Goal: Task Accomplishment & Management: Complete application form

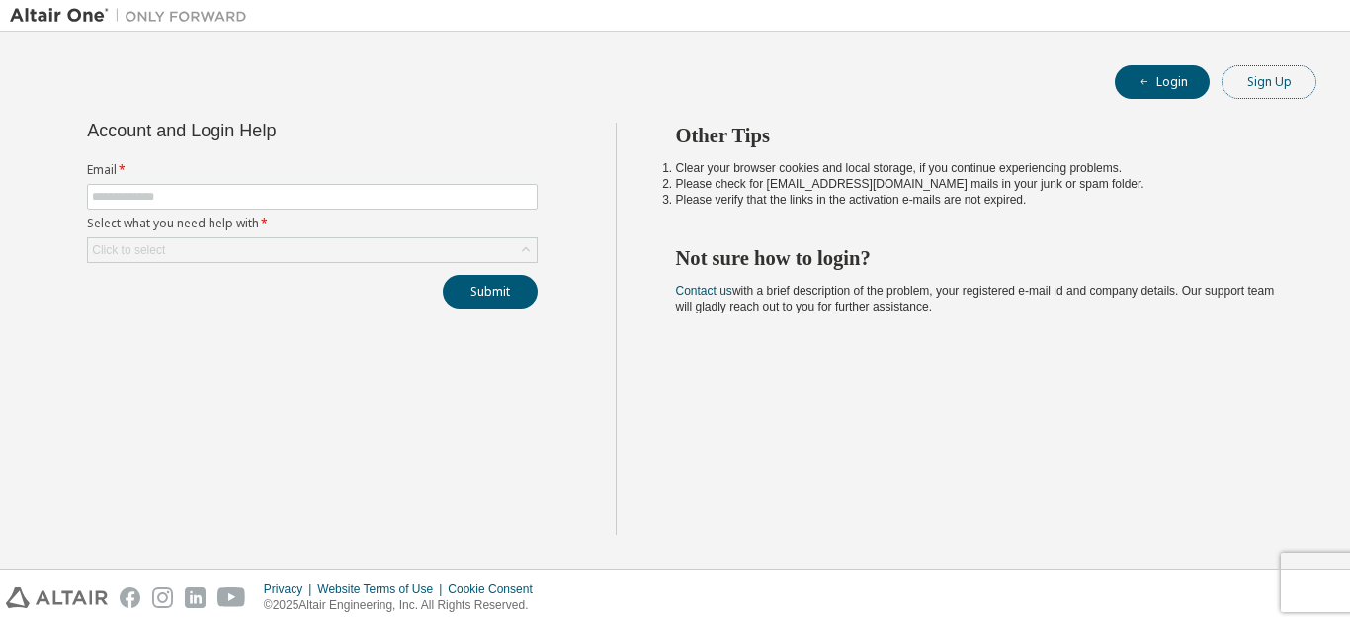
click at [1286, 85] on button "Sign Up" at bounding box center [1269, 82] width 95 height 34
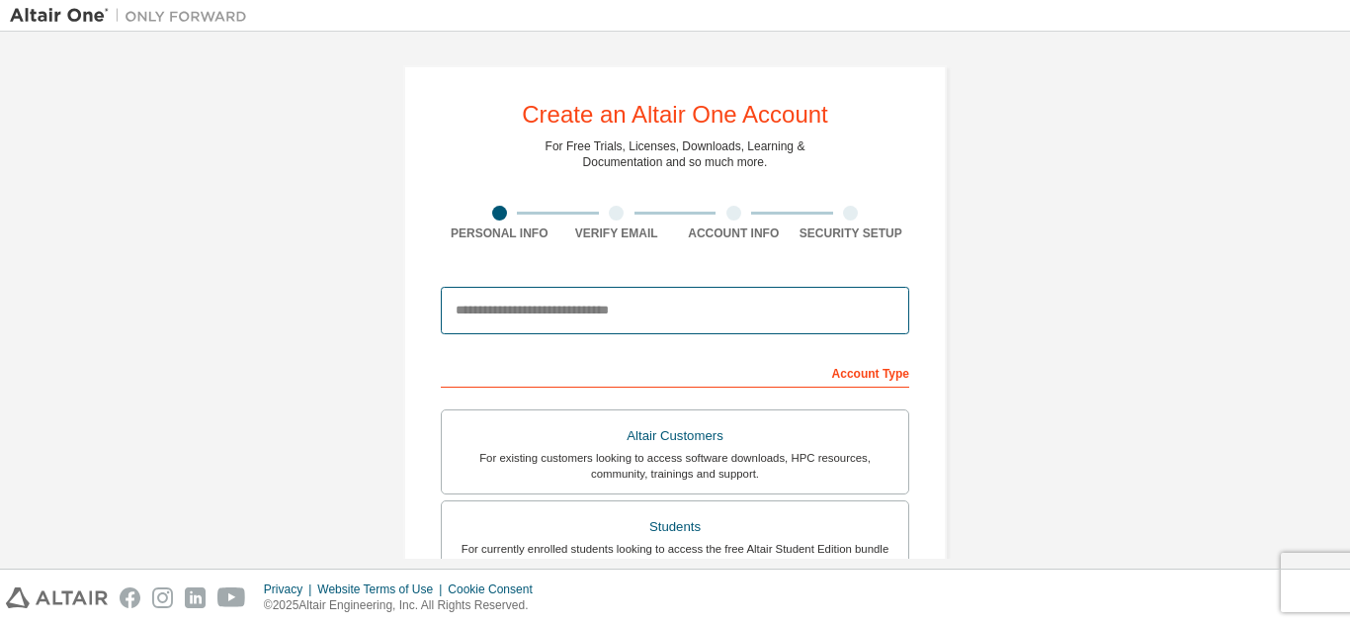
click at [638, 322] on input "email" at bounding box center [675, 310] width 469 height 47
type input "**********"
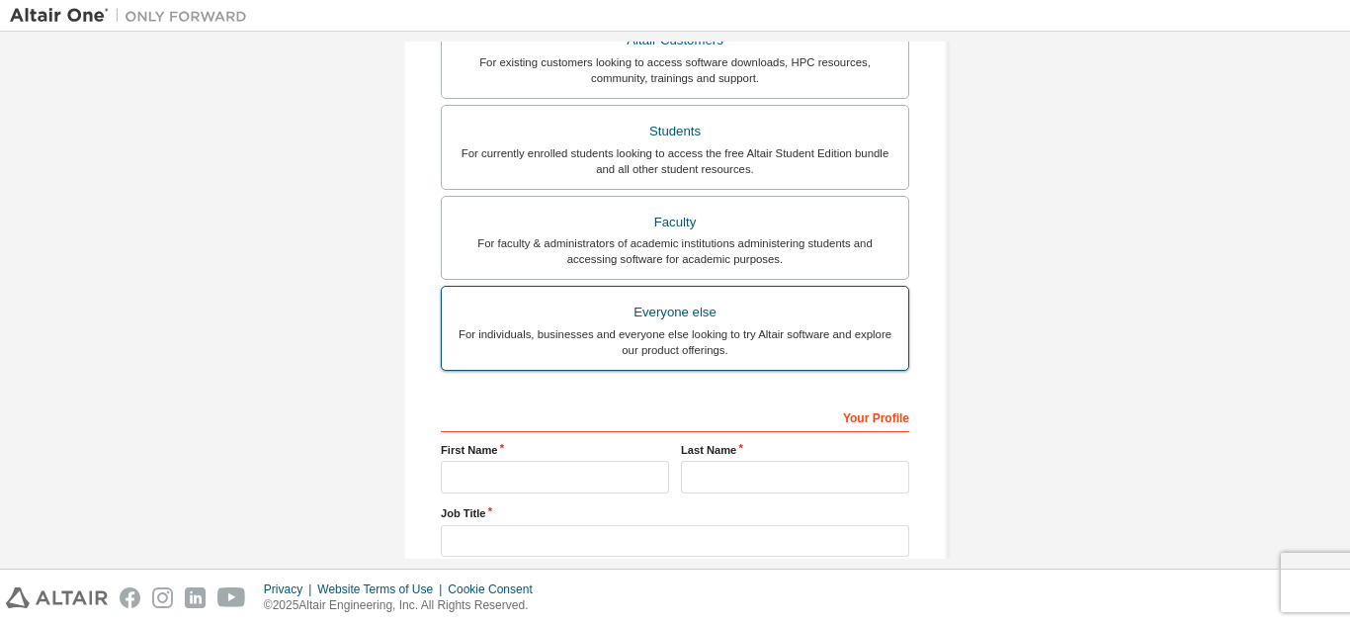
scroll to position [458, 0]
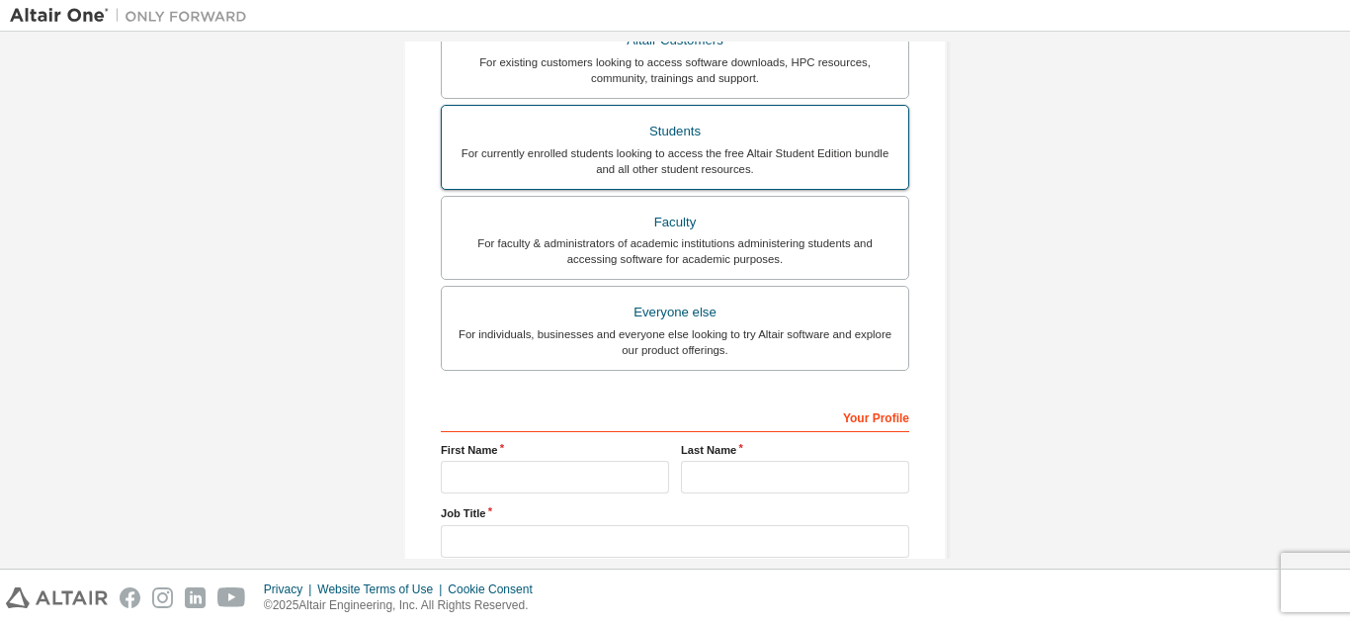
click at [744, 122] on div "Students" at bounding box center [675, 132] width 443 height 28
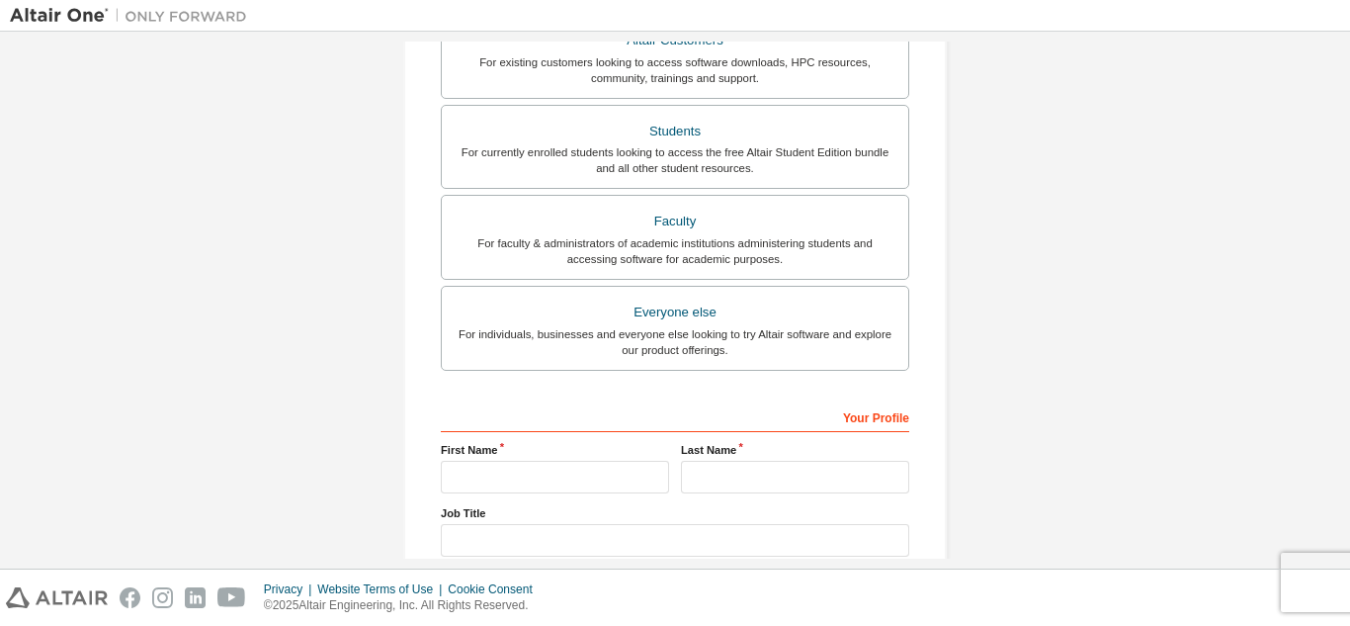
scroll to position [644, 0]
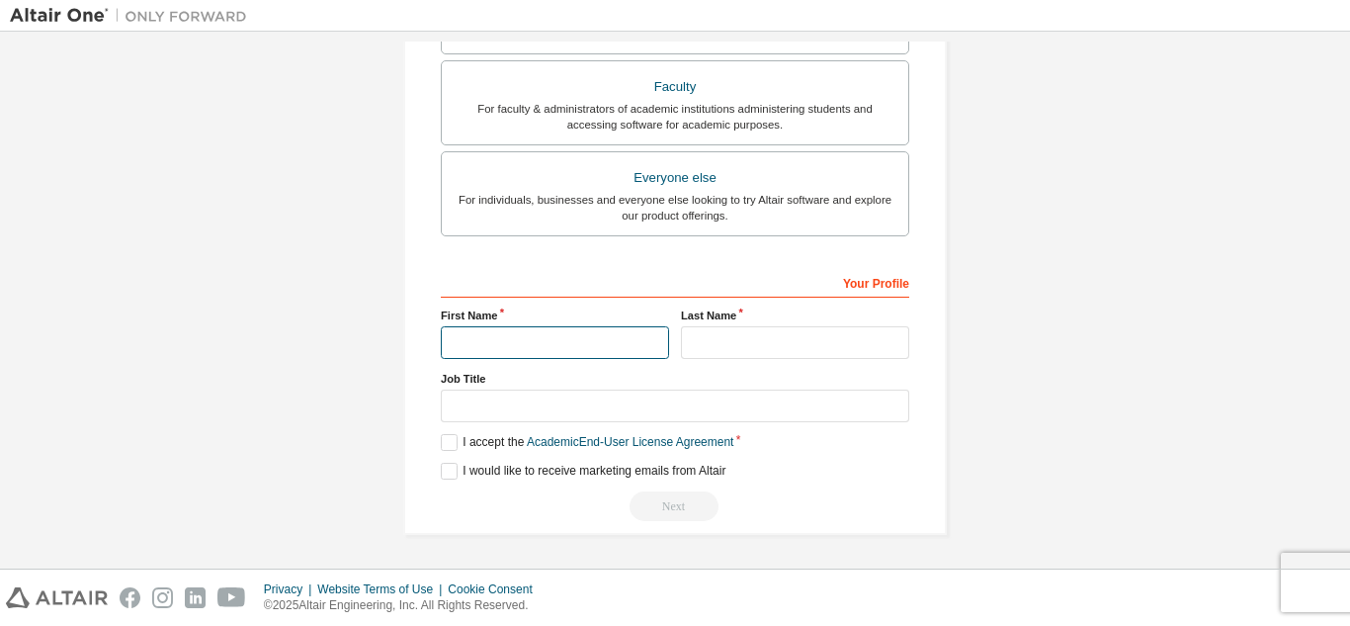
click at [573, 349] on input "text" at bounding box center [555, 342] width 228 height 33
type input "**********"
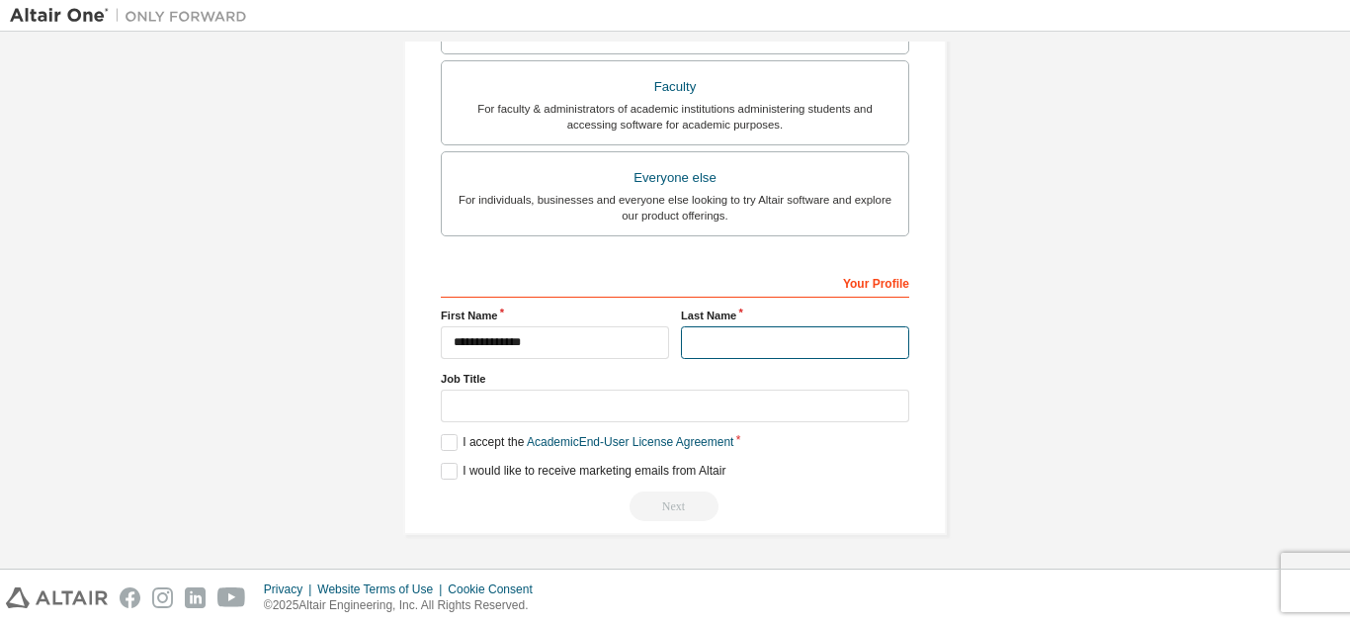
drag, startPoint x: 700, startPoint y: 334, endPoint x: 712, endPoint y: 333, distance: 11.9
click at [704, 333] on input "text" at bounding box center [795, 342] width 228 height 33
type input "****"
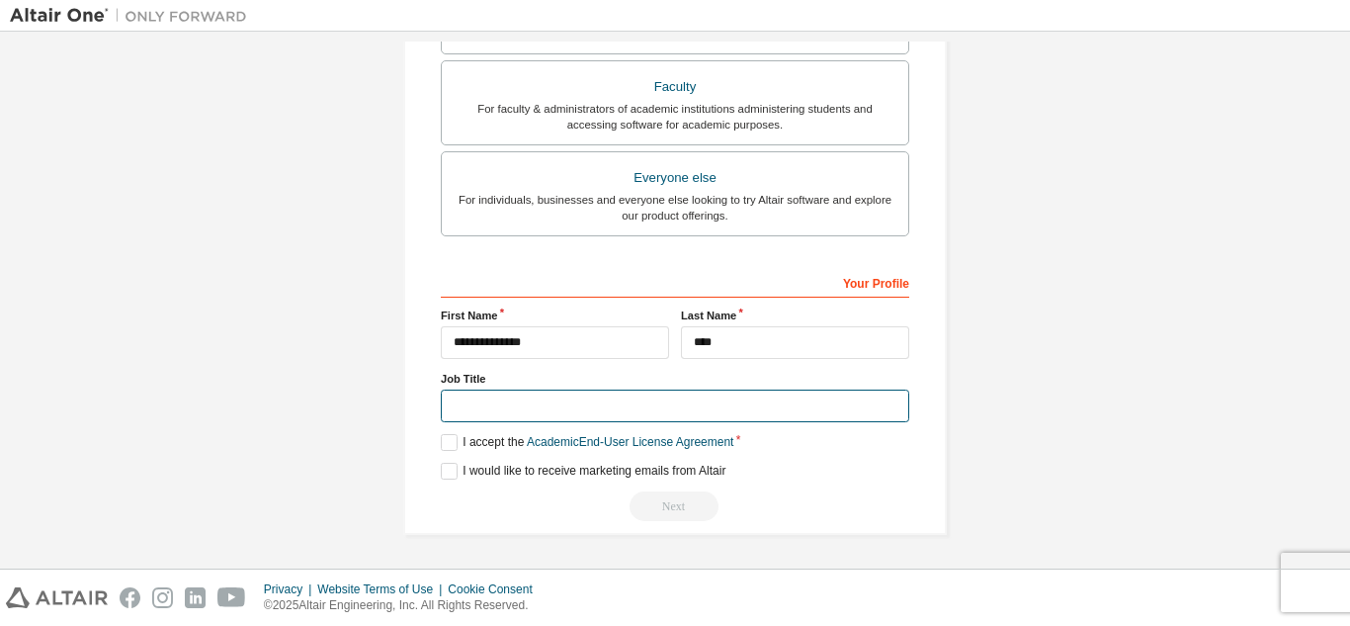
click at [732, 407] on input "text" at bounding box center [675, 406] width 469 height 33
type input "*******"
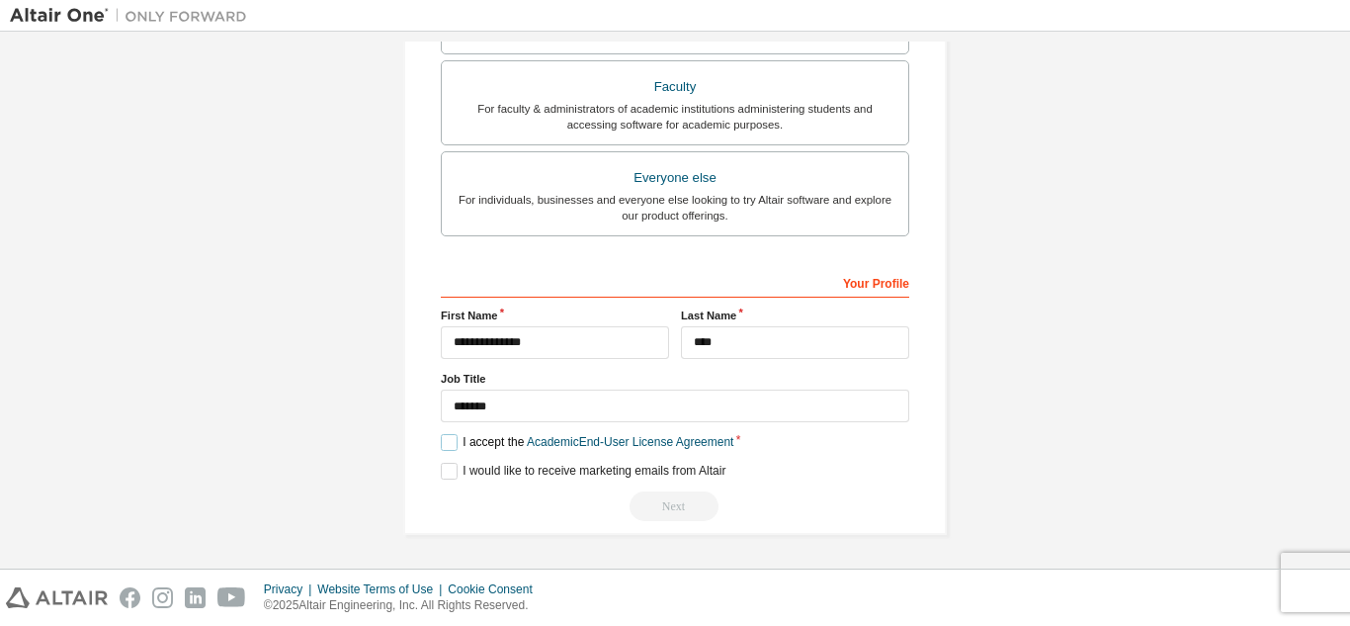
click at [441, 442] on label "I accept the Academic End-User License Agreement" at bounding box center [587, 442] width 293 height 17
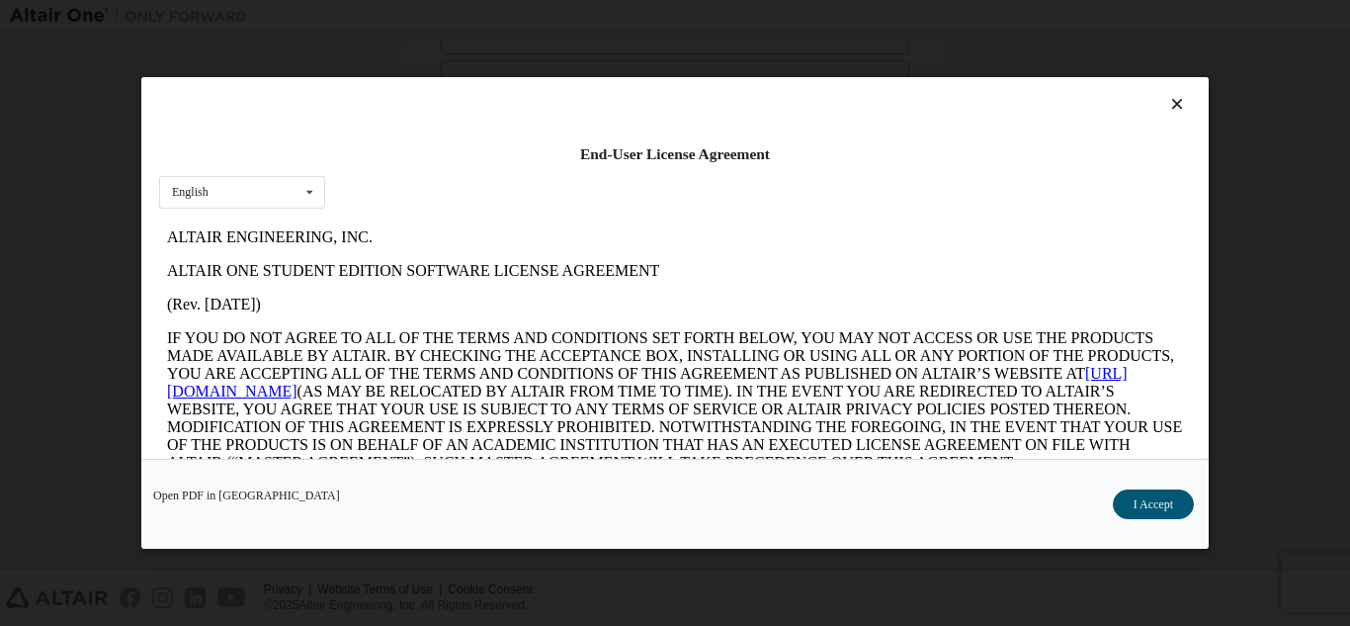
scroll to position [0, 0]
click at [1174, 509] on button "I Accept" at bounding box center [1153, 504] width 81 height 30
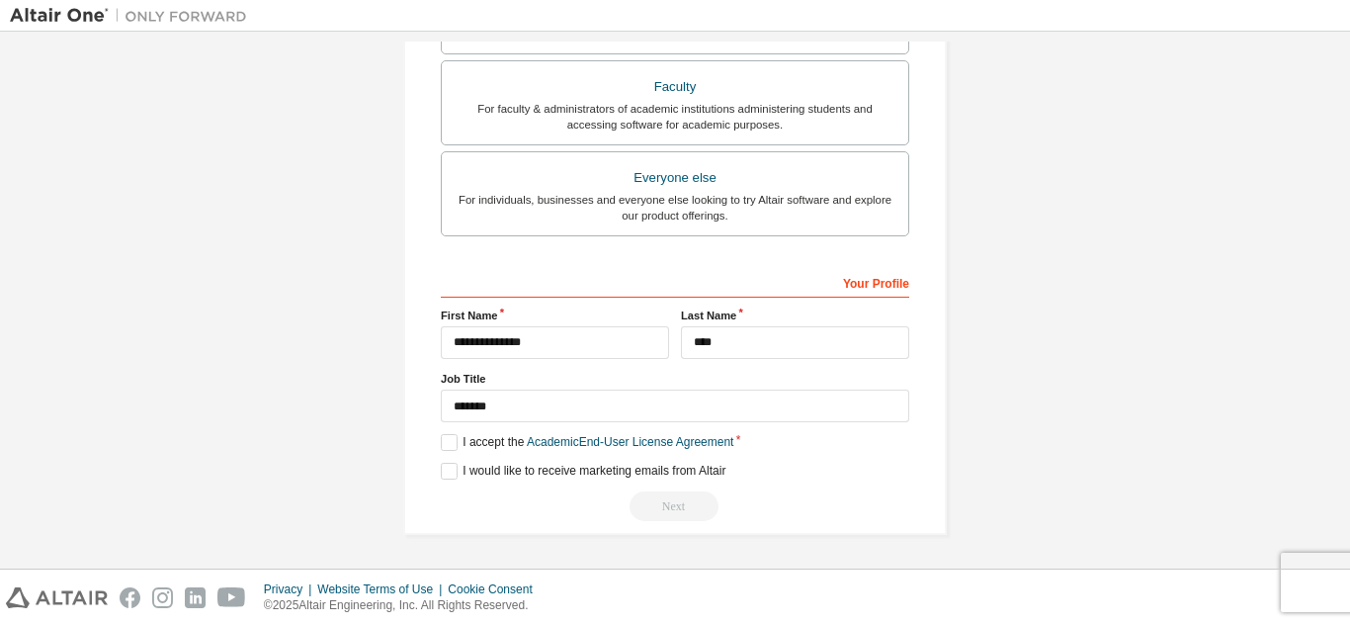
click at [446, 458] on div "**********" at bounding box center [675, 394] width 469 height 256
click at [446, 464] on label "I would like to receive marketing emails from Altair" at bounding box center [583, 471] width 285 height 17
click at [676, 511] on div "Next" at bounding box center [675, 506] width 469 height 30
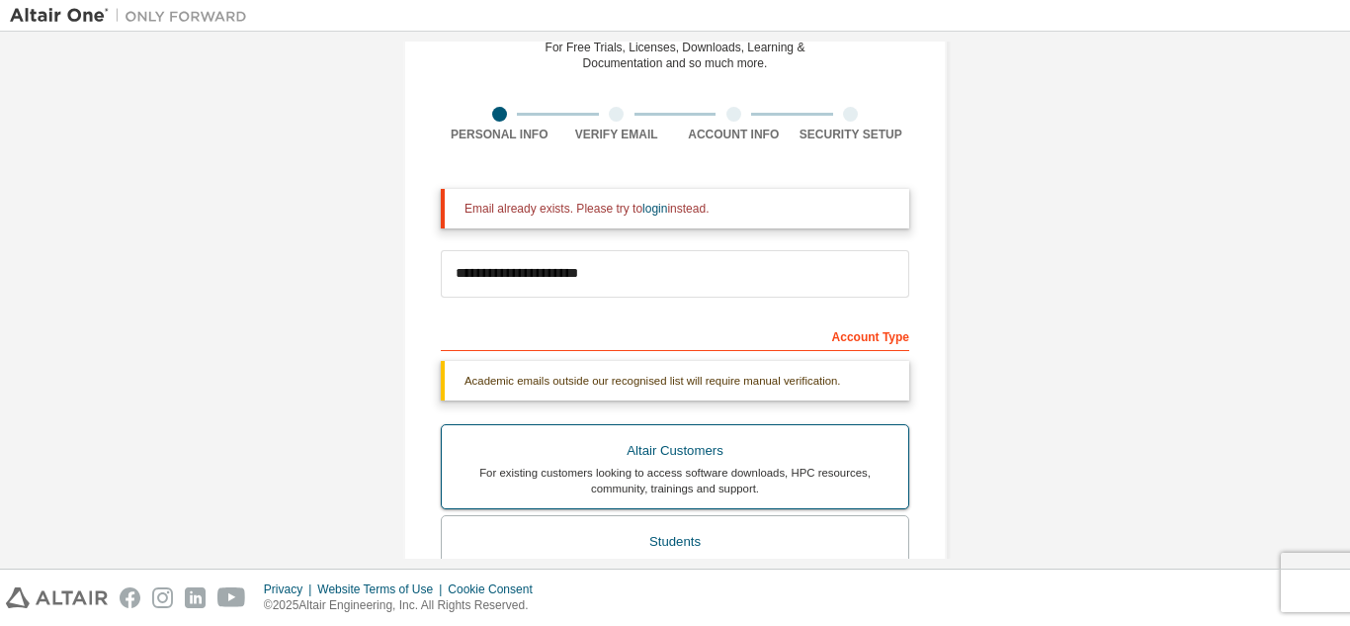
scroll to position [297, 0]
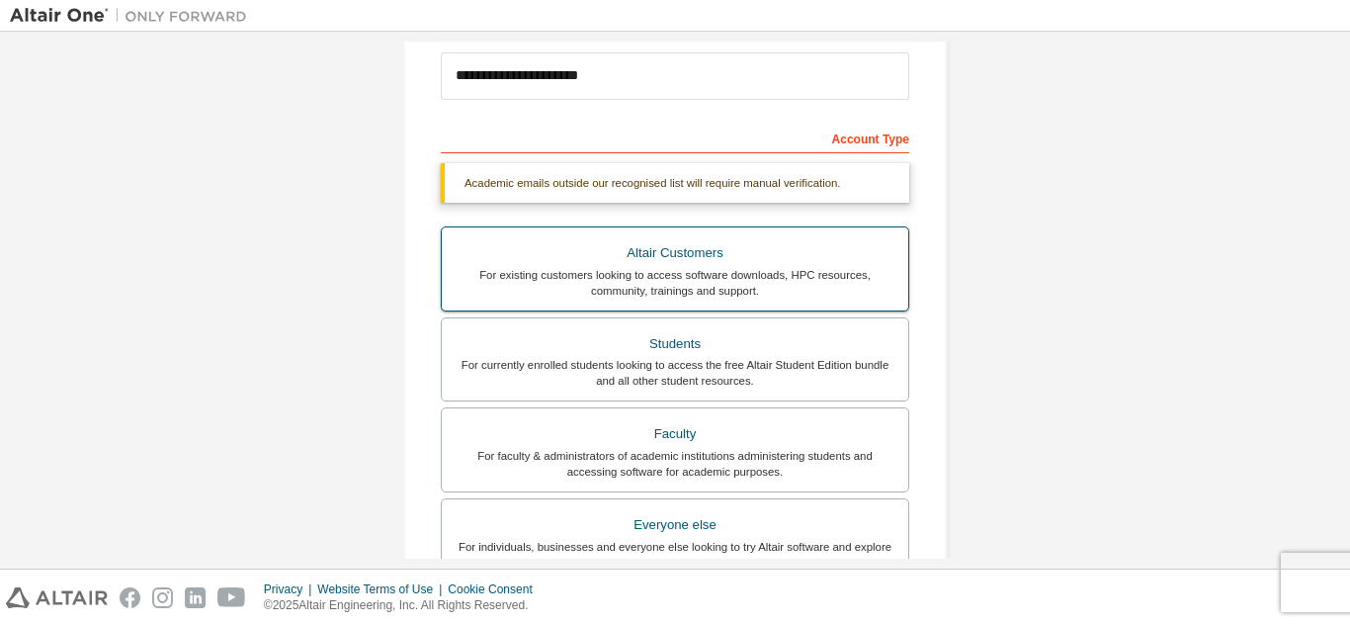
click at [725, 254] on div "Altair Customers" at bounding box center [675, 253] width 443 height 28
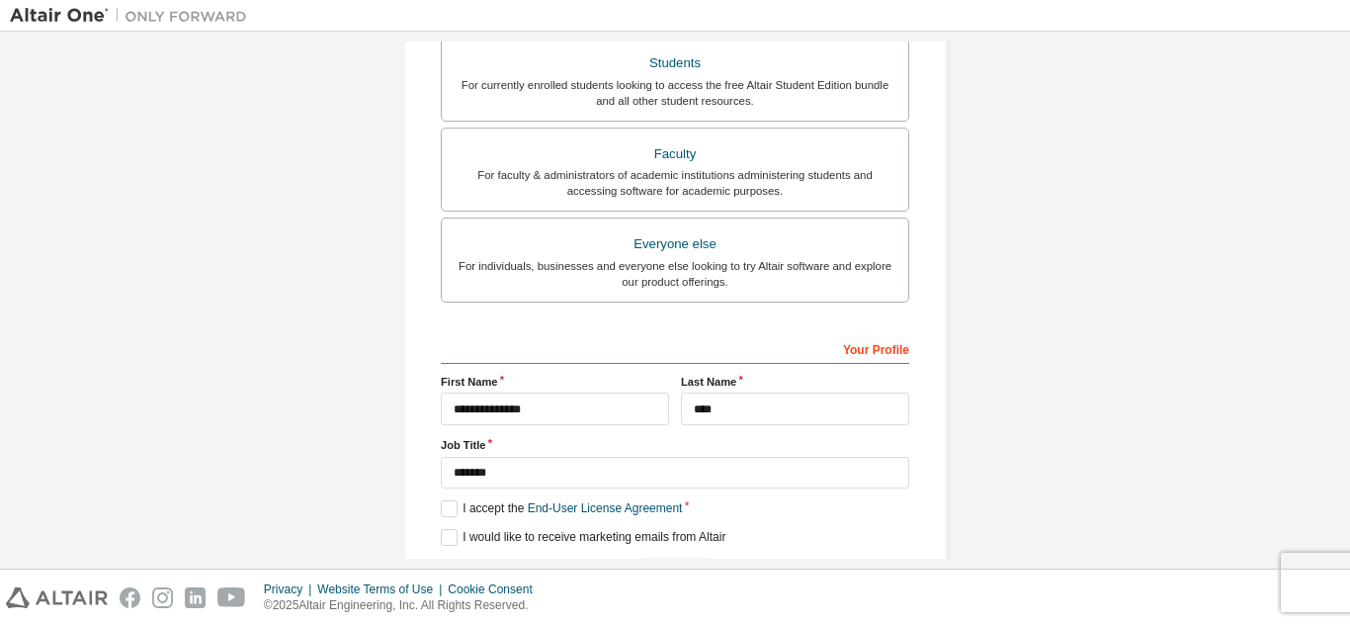
scroll to position [660, 0]
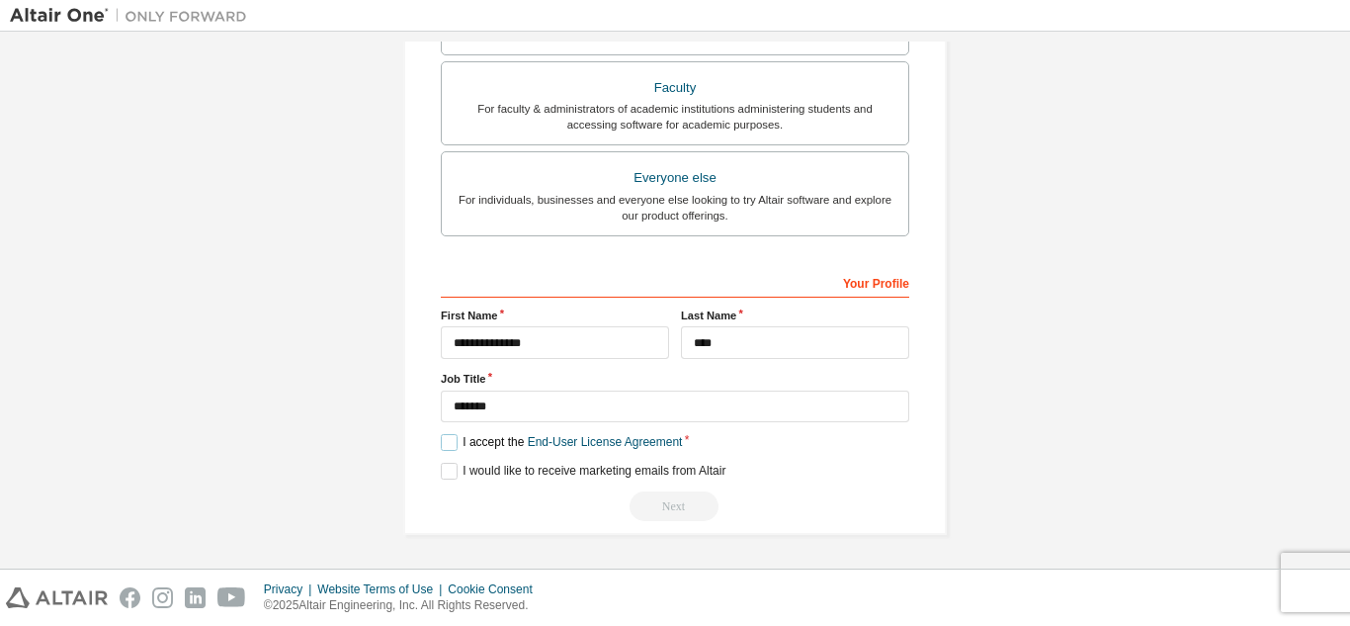
click at [441, 436] on label "I accept the End-User License Agreement" at bounding box center [561, 442] width 241 height 17
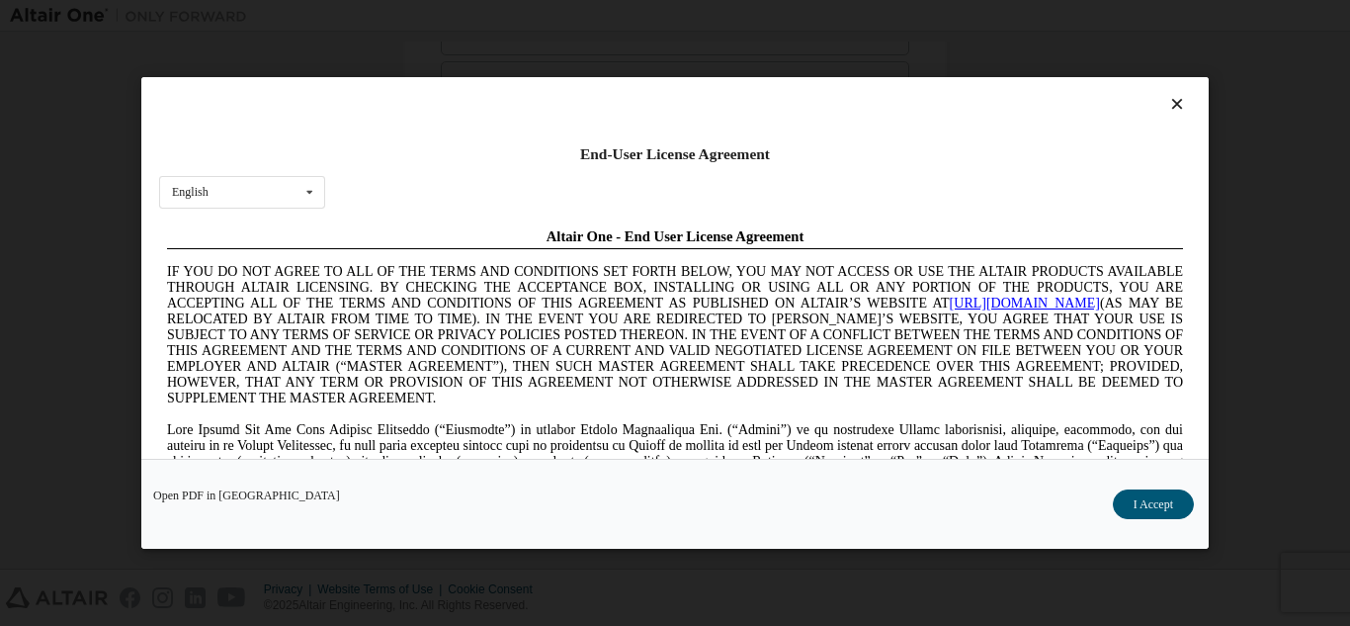
scroll to position [0, 0]
click at [1176, 511] on button "I Accept" at bounding box center [1153, 504] width 81 height 30
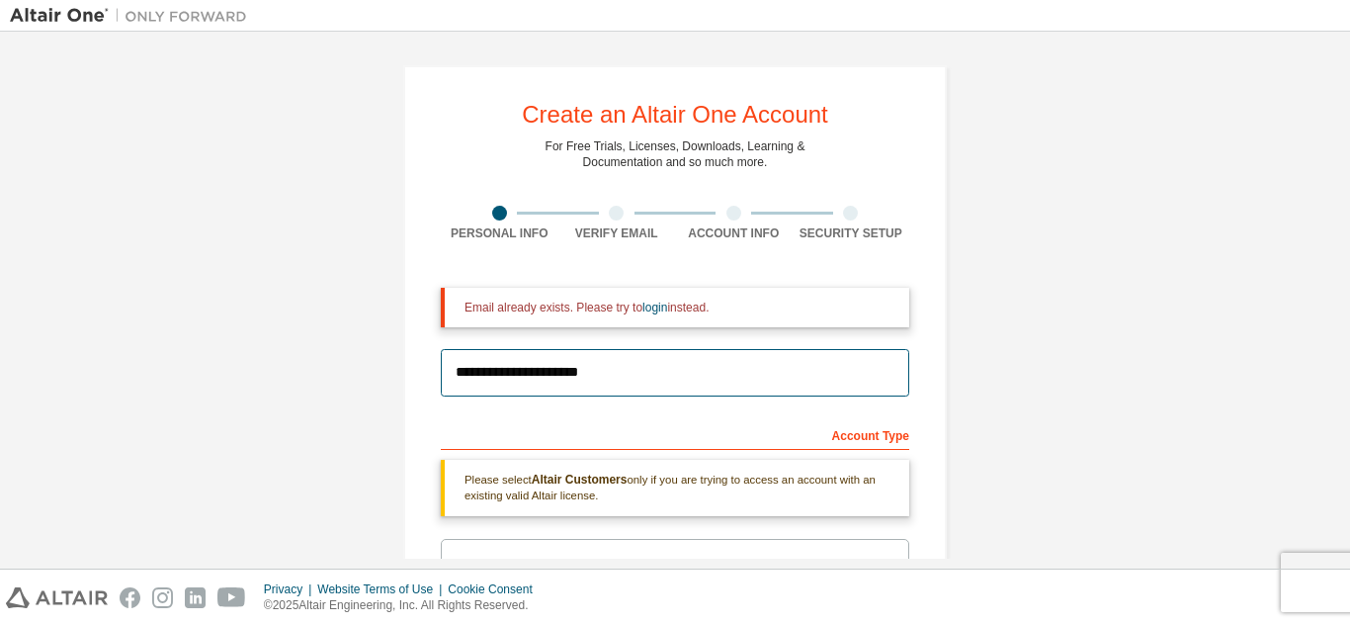
drag, startPoint x: 650, startPoint y: 388, endPoint x: 397, endPoint y: 383, distance: 253.1
click at [397, 383] on div "**********" at bounding box center [675, 630] width 591 height 1176
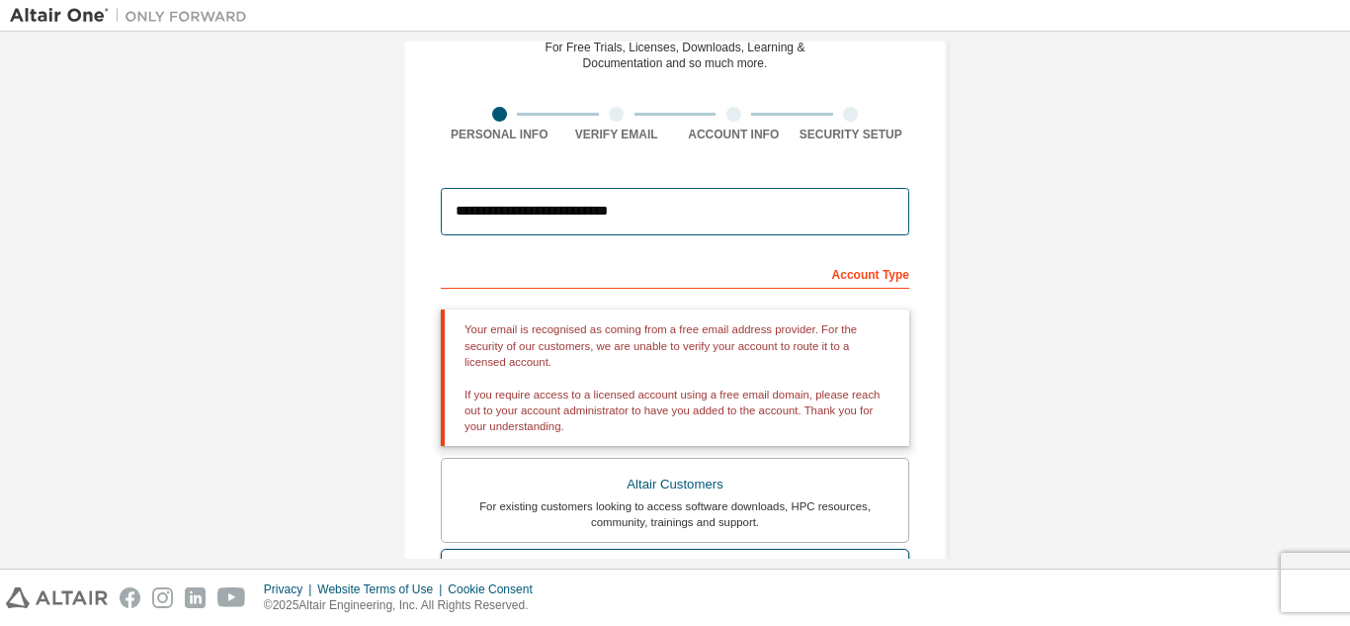
scroll to position [297, 0]
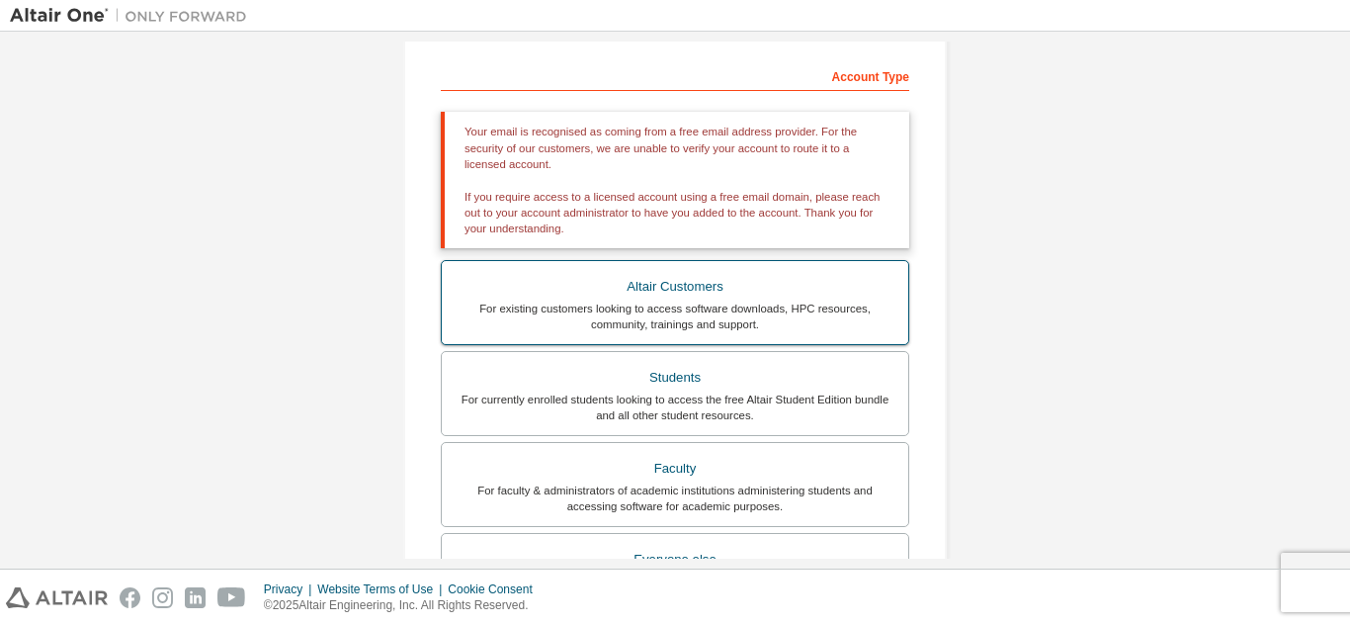
type input "**********"
click at [685, 336] on label "Altair Customers For existing customers looking to access software downloads, H…" at bounding box center [675, 302] width 469 height 85
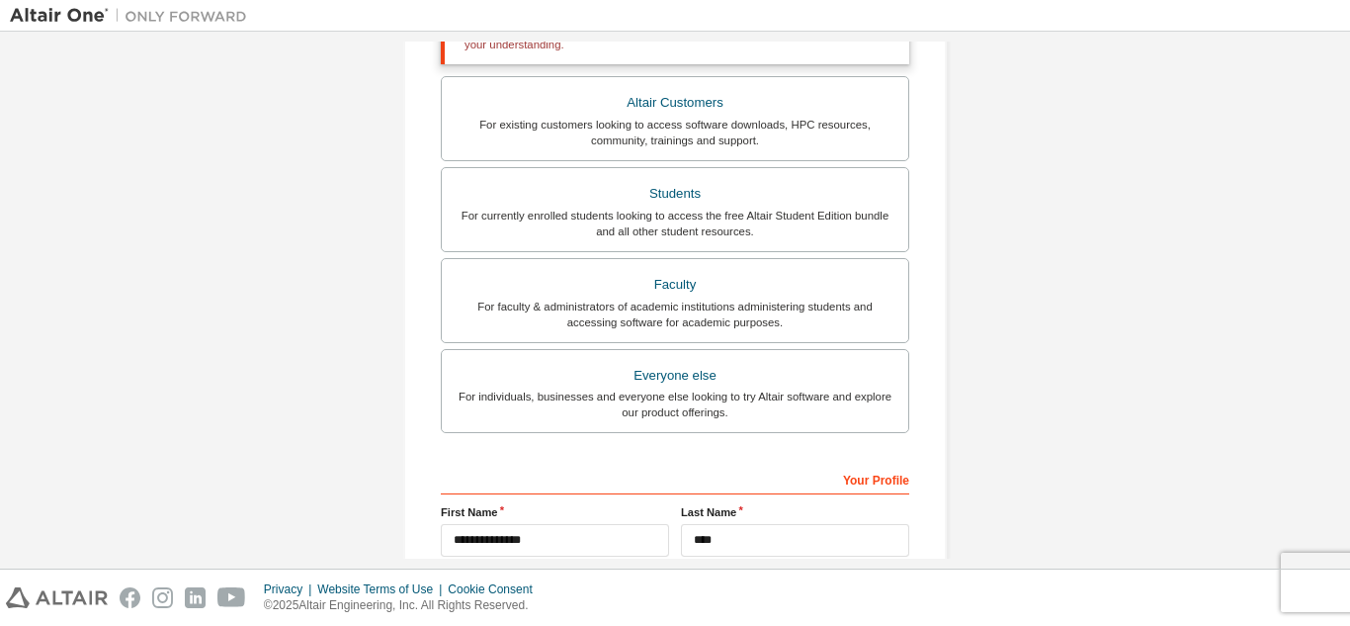
scroll to position [678, 0]
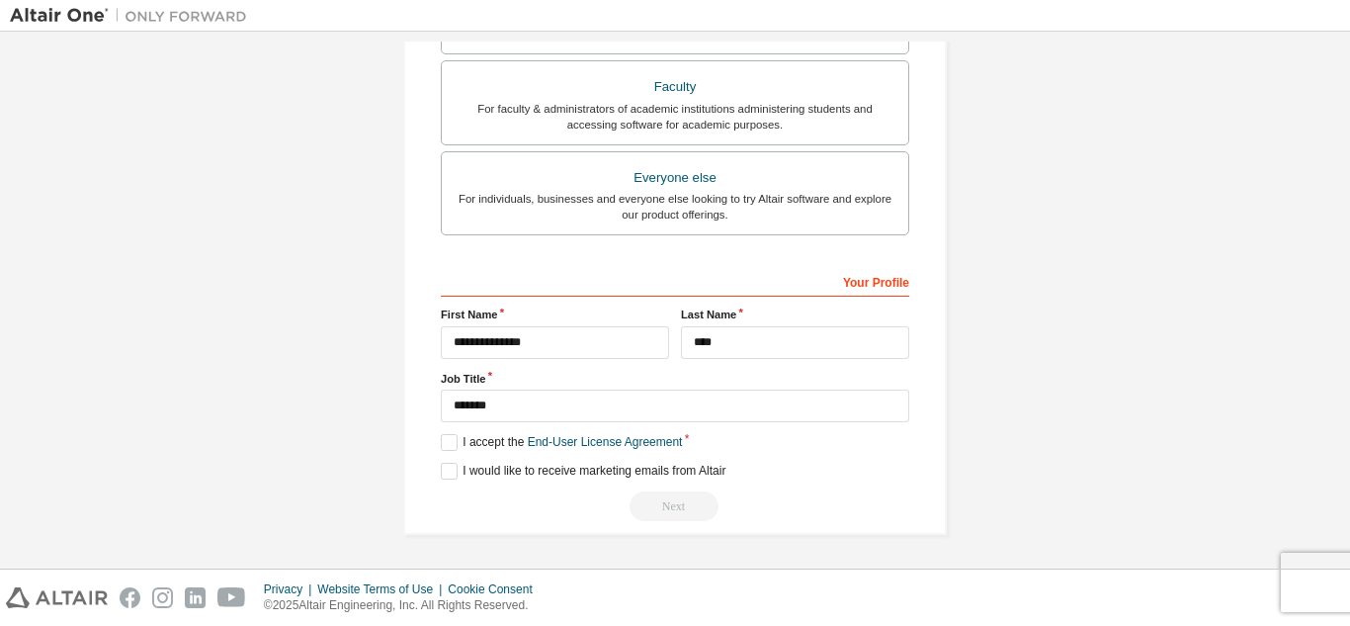
click at [849, 285] on div "Your Profile" at bounding box center [675, 281] width 469 height 32
click at [880, 286] on div "Your Profile" at bounding box center [675, 281] width 469 height 32
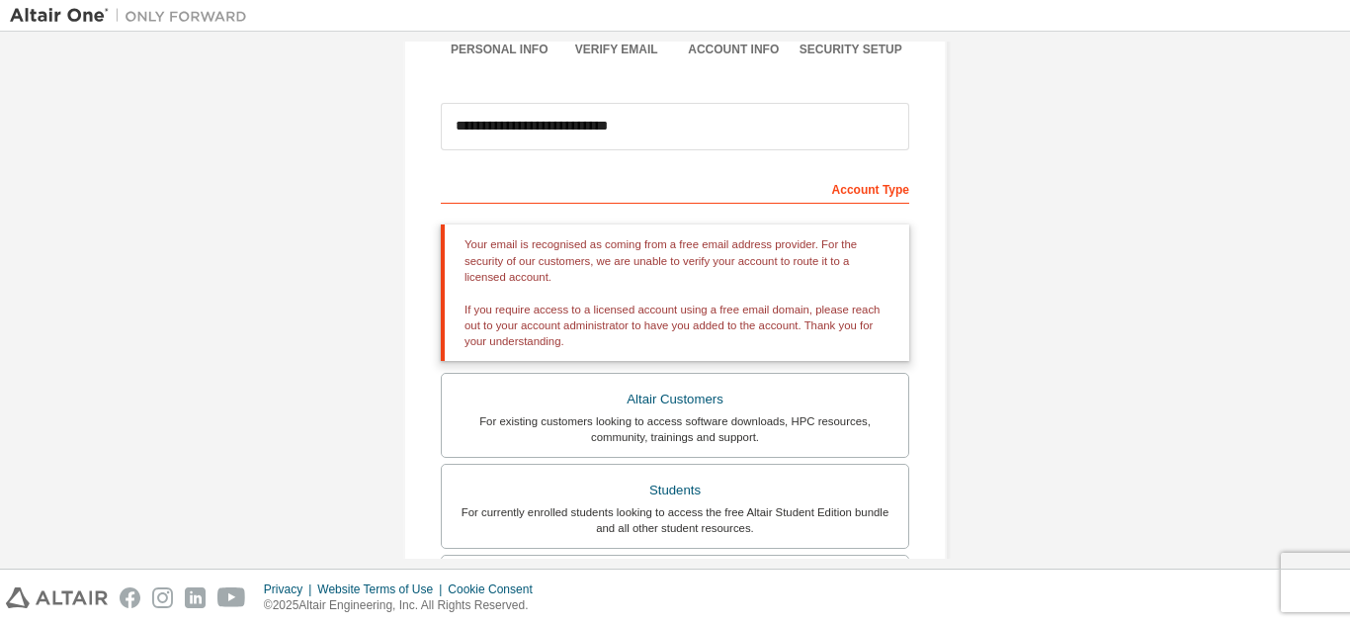
scroll to position [0, 0]
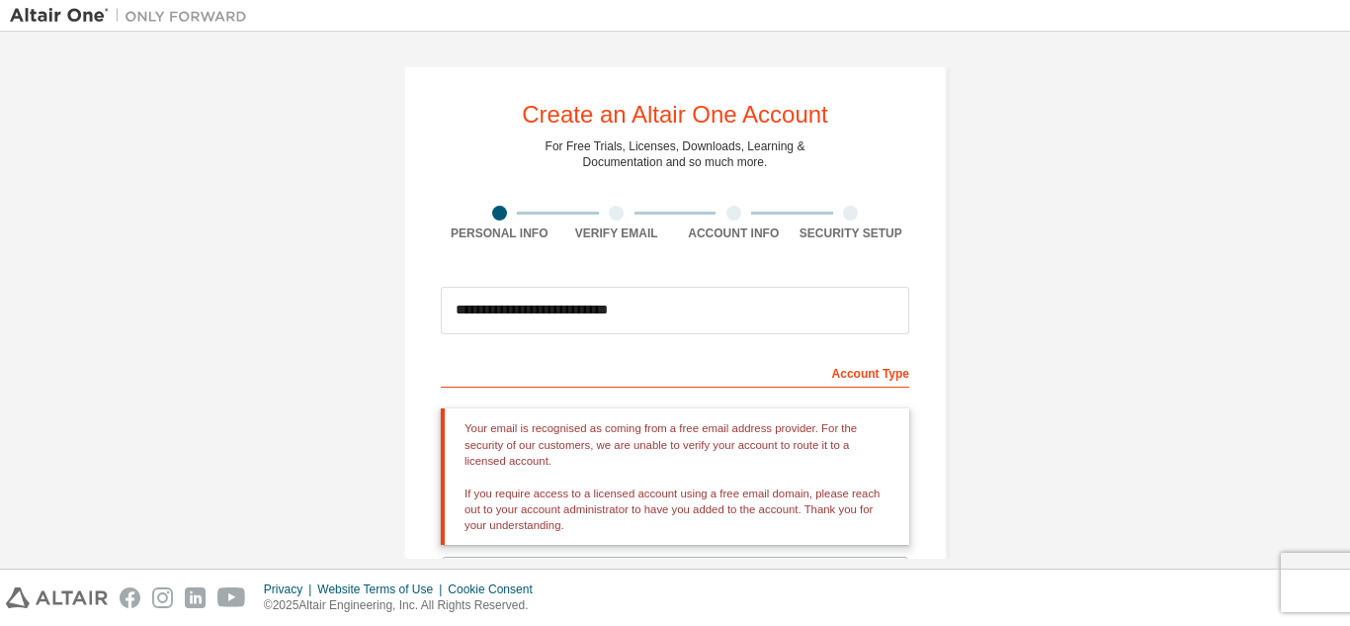
click at [849, 381] on div "Account Type" at bounding box center [675, 372] width 469 height 32
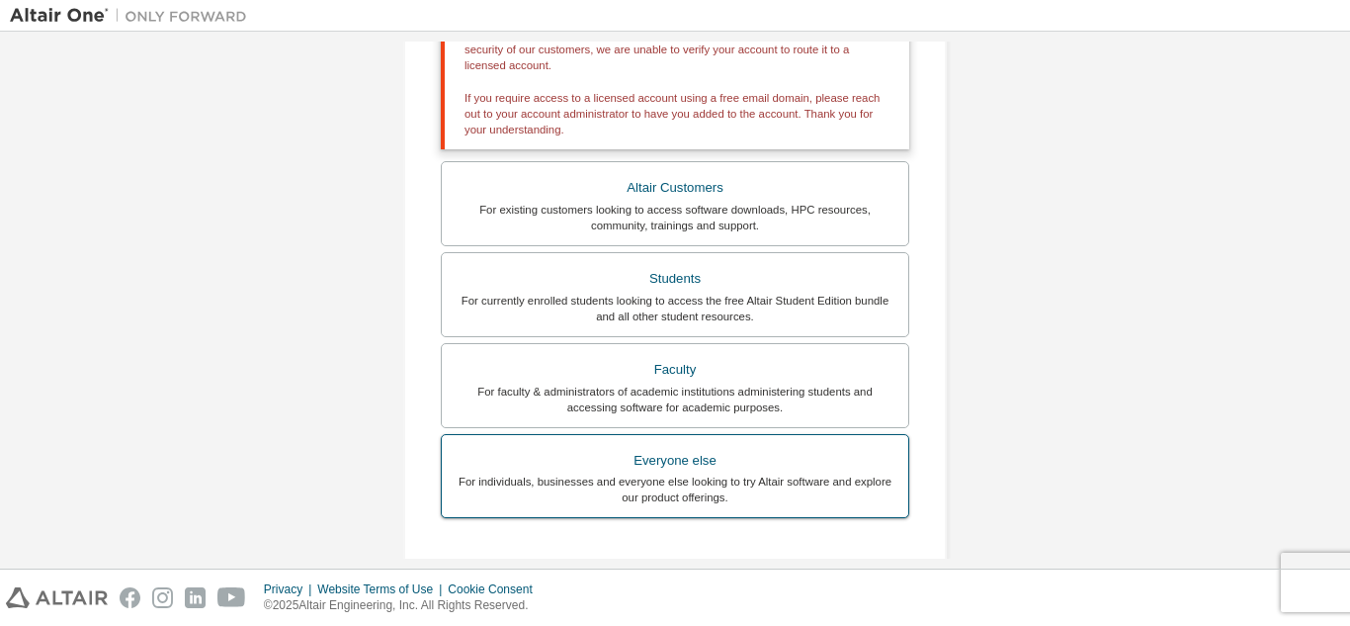
click at [674, 365] on div "Faculty" at bounding box center [675, 370] width 443 height 28
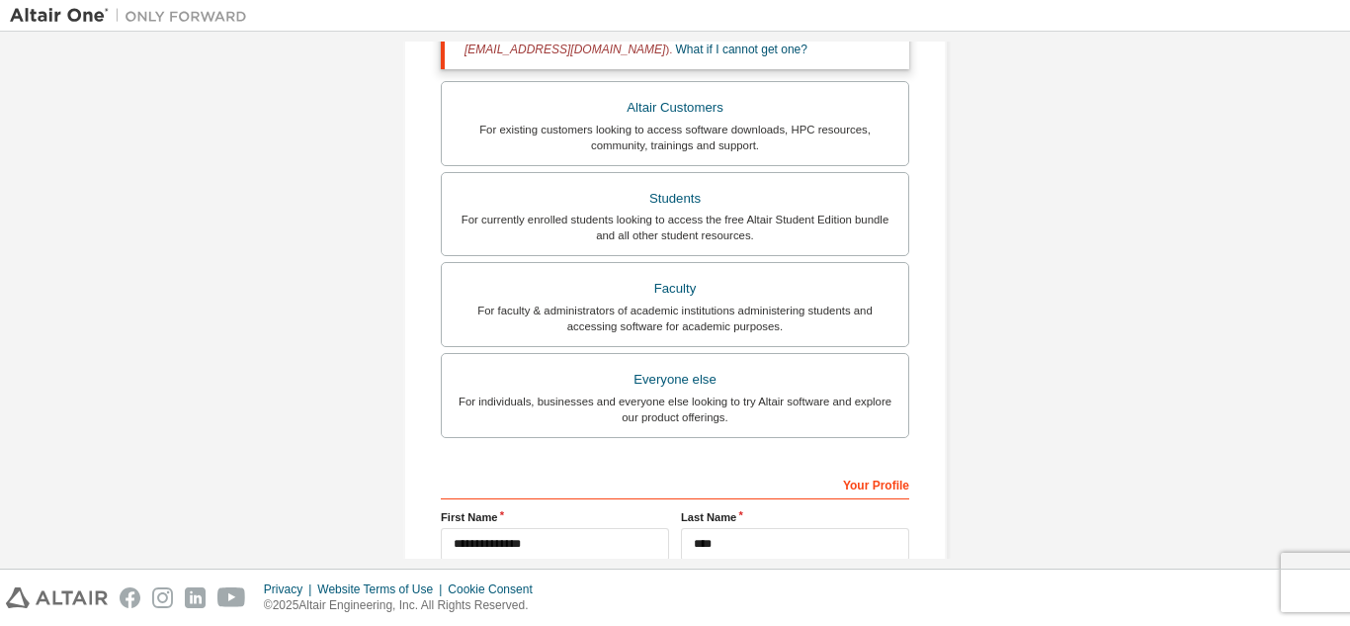
scroll to position [0, 0]
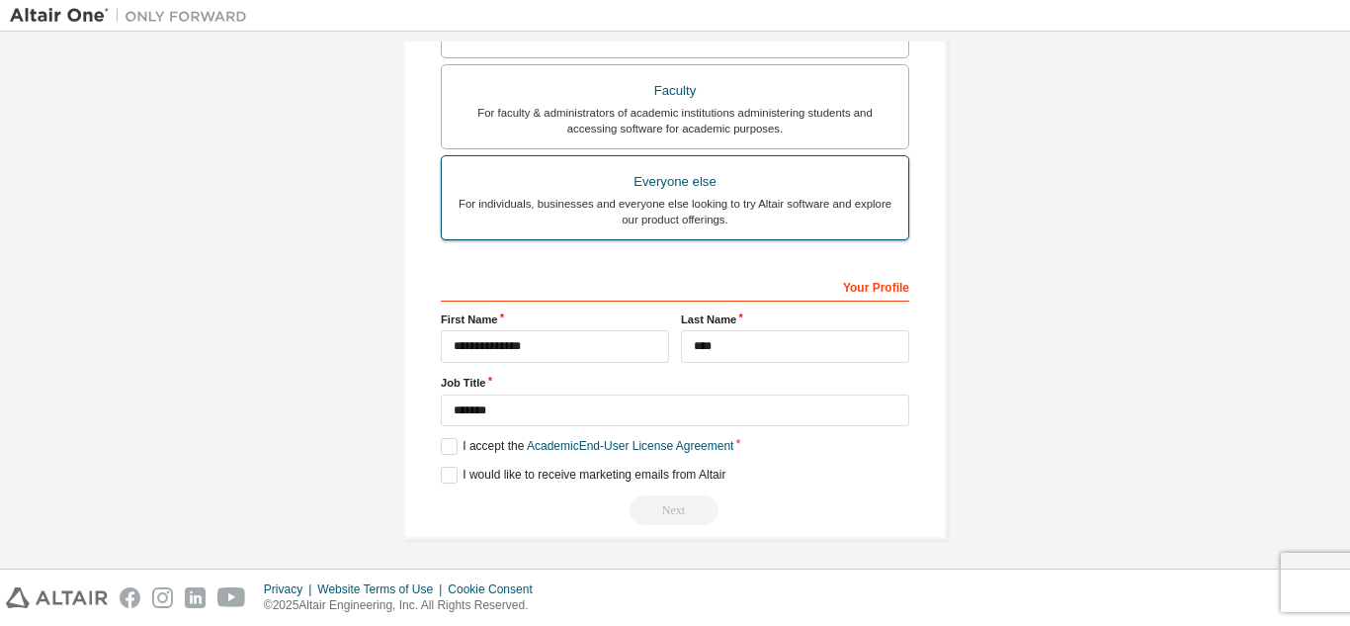
click at [732, 217] on div "For individuals, businesses and everyone else looking to try Altair software an…" at bounding box center [675, 212] width 443 height 32
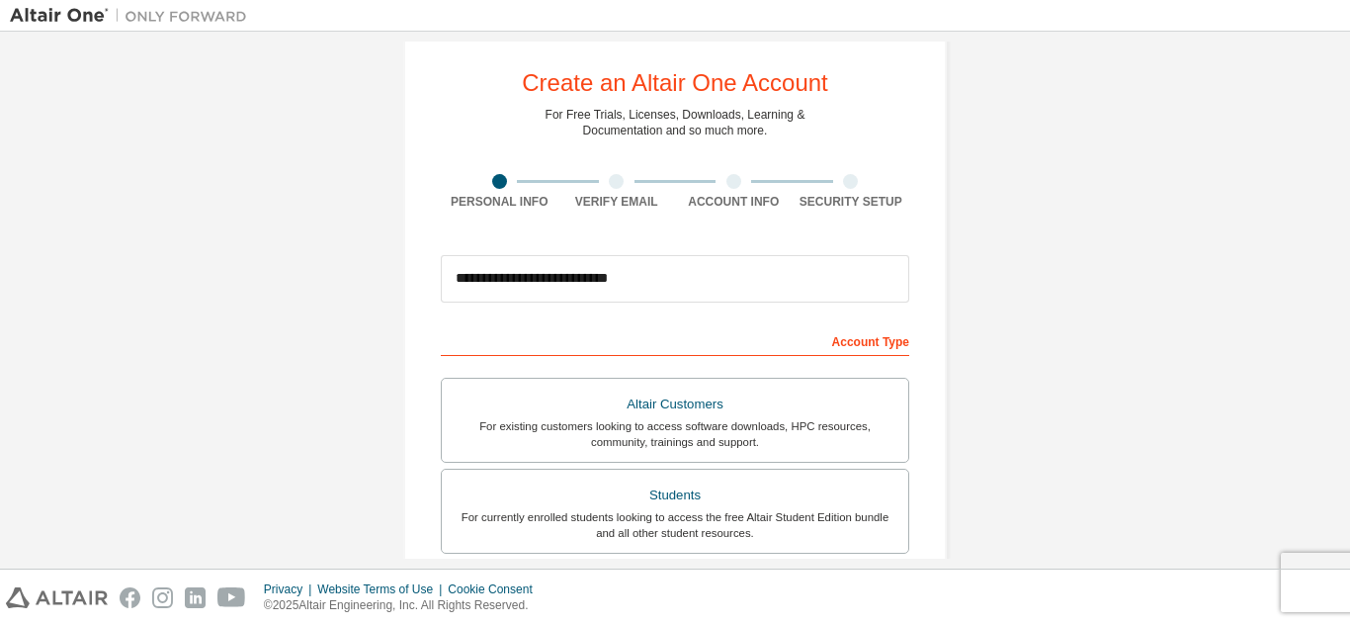
click at [775, 303] on div "**********" at bounding box center [675, 278] width 469 height 67
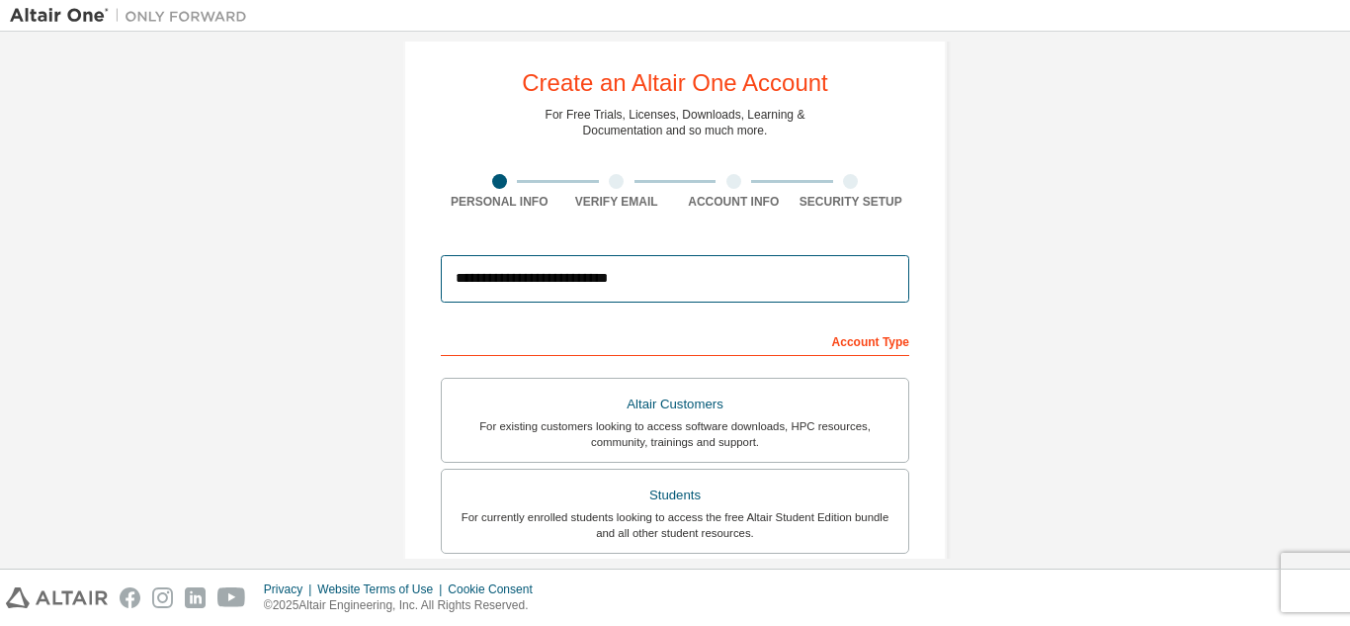
click at [778, 270] on input "**********" at bounding box center [675, 278] width 469 height 47
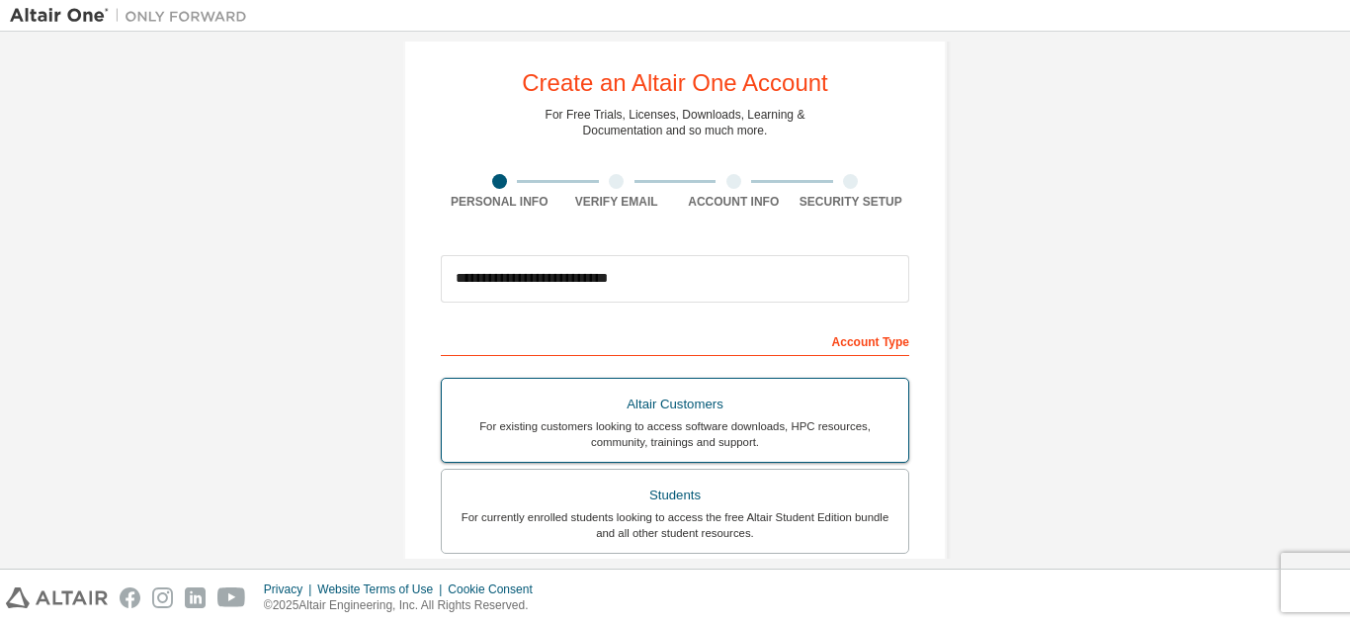
click at [807, 420] on div "For existing customers looking to access software downloads, HPC resources, com…" at bounding box center [675, 434] width 443 height 32
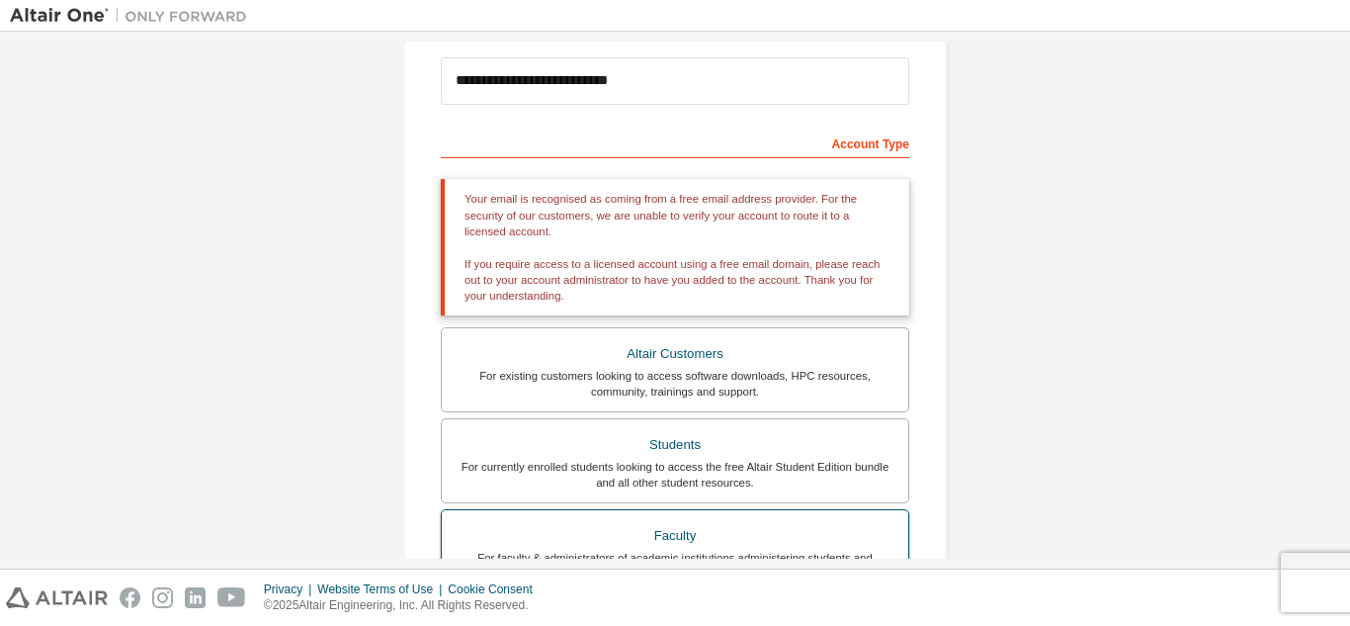
scroll to position [328, 0]
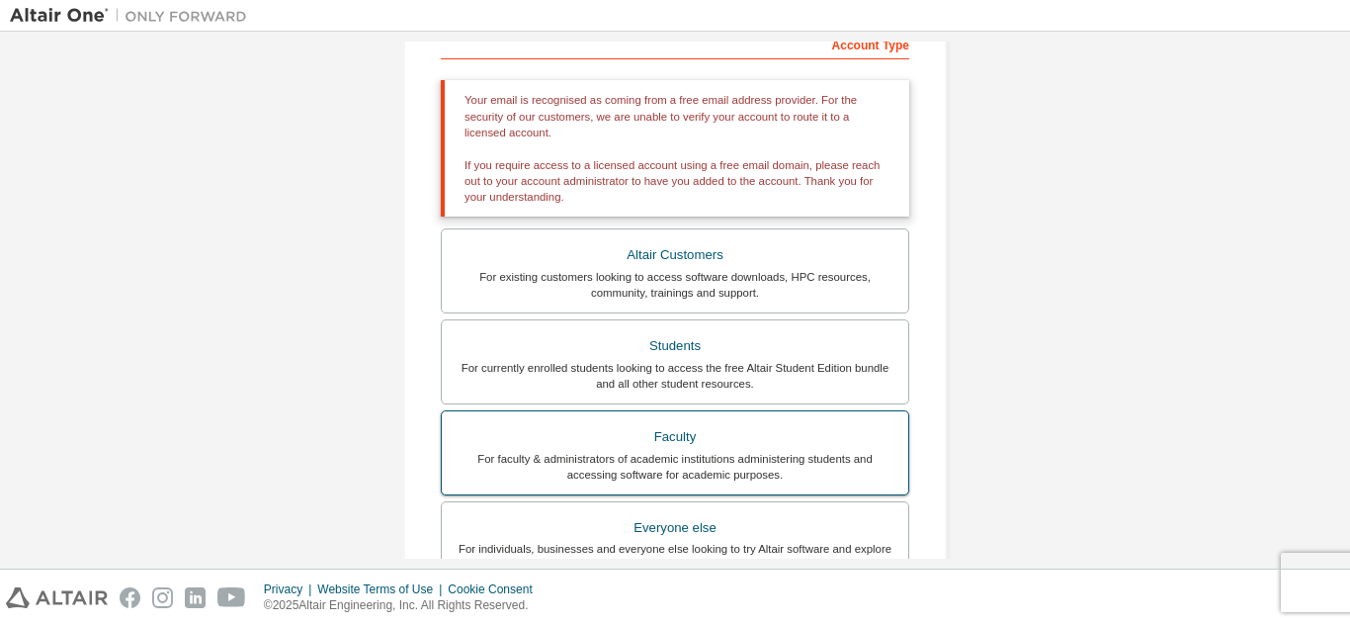
click at [713, 391] on label "Students For currently enrolled students looking to access the free Altair Stud…" at bounding box center [675, 361] width 469 height 85
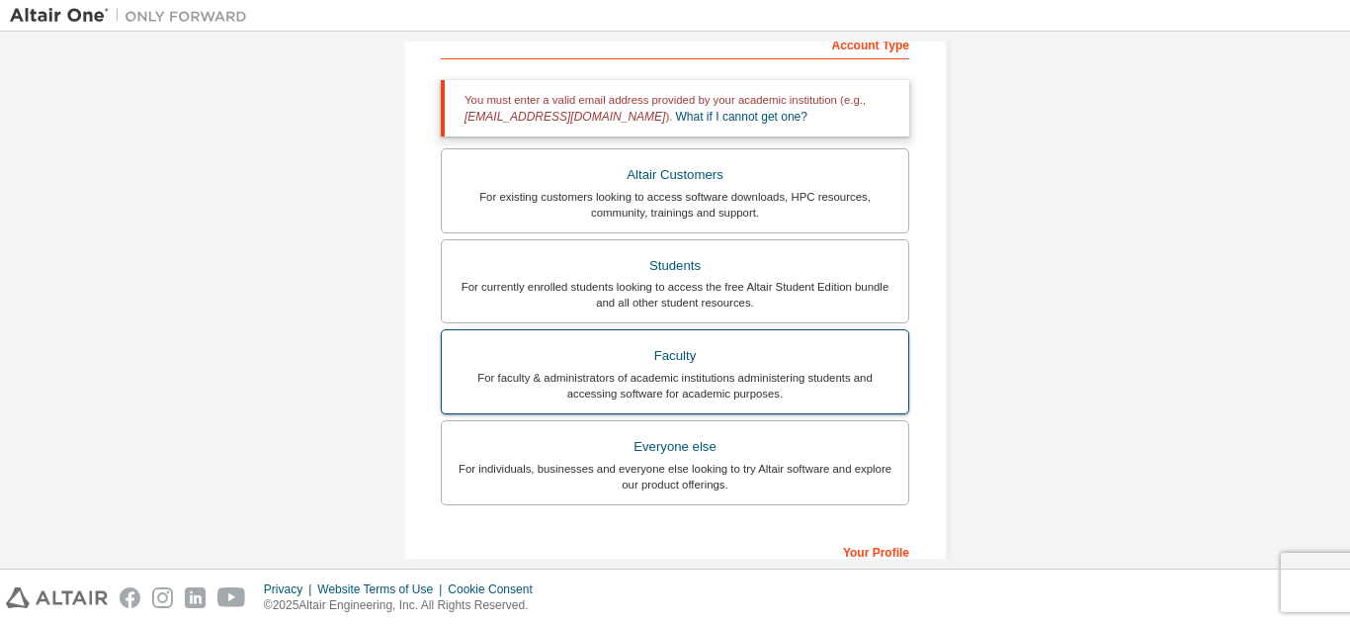
click at [721, 373] on div "For faculty & administrators of academic institutions administering students an…" at bounding box center [675, 386] width 443 height 32
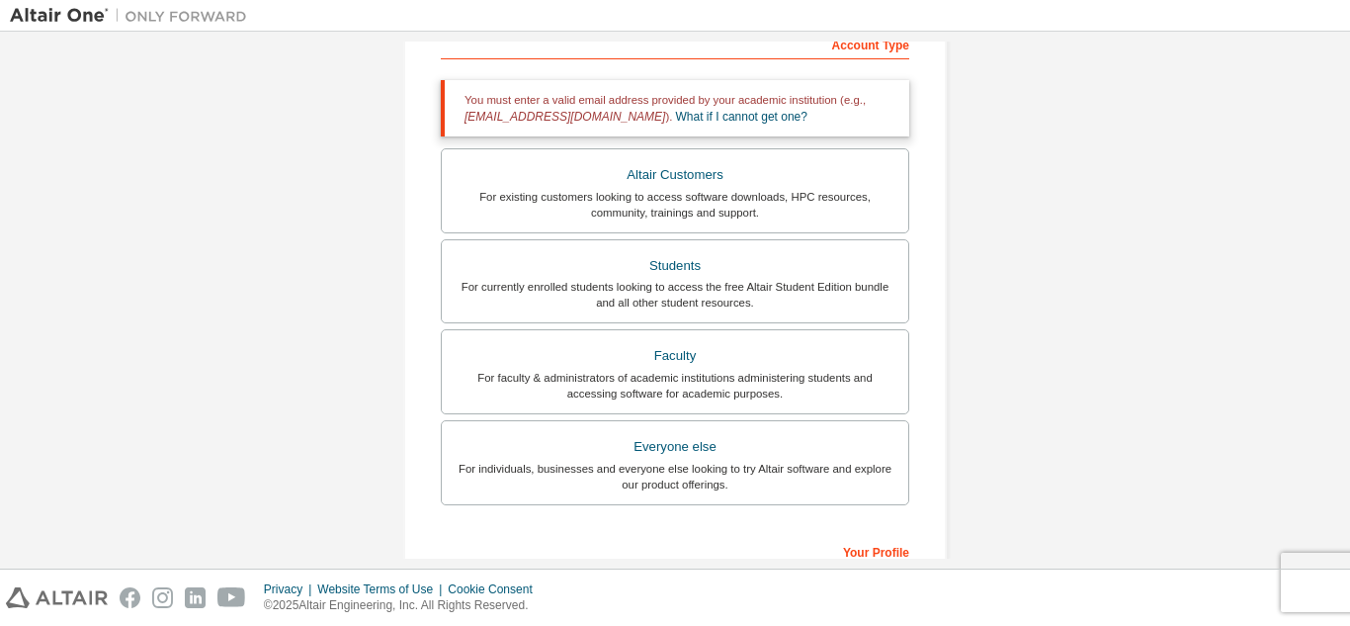
click at [716, 452] on div "Everyone else" at bounding box center [675, 447] width 443 height 28
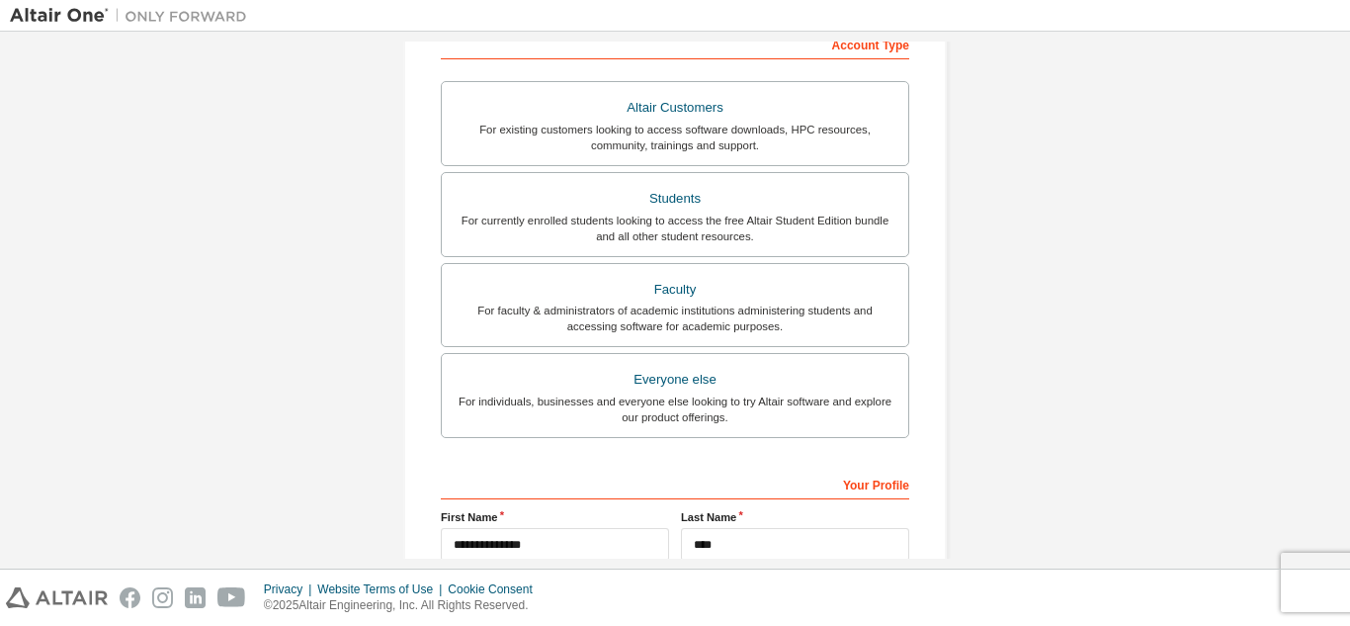
scroll to position [530, 0]
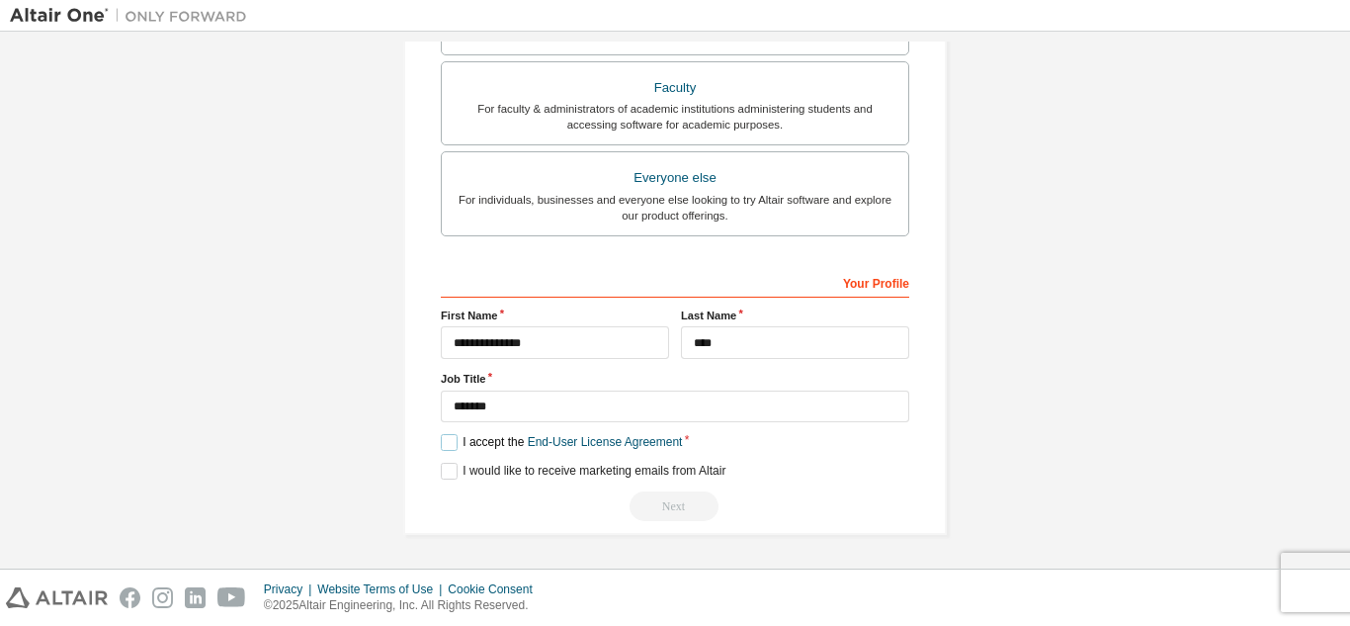
click at [450, 447] on label "I accept the End-User License Agreement" at bounding box center [561, 442] width 241 height 17
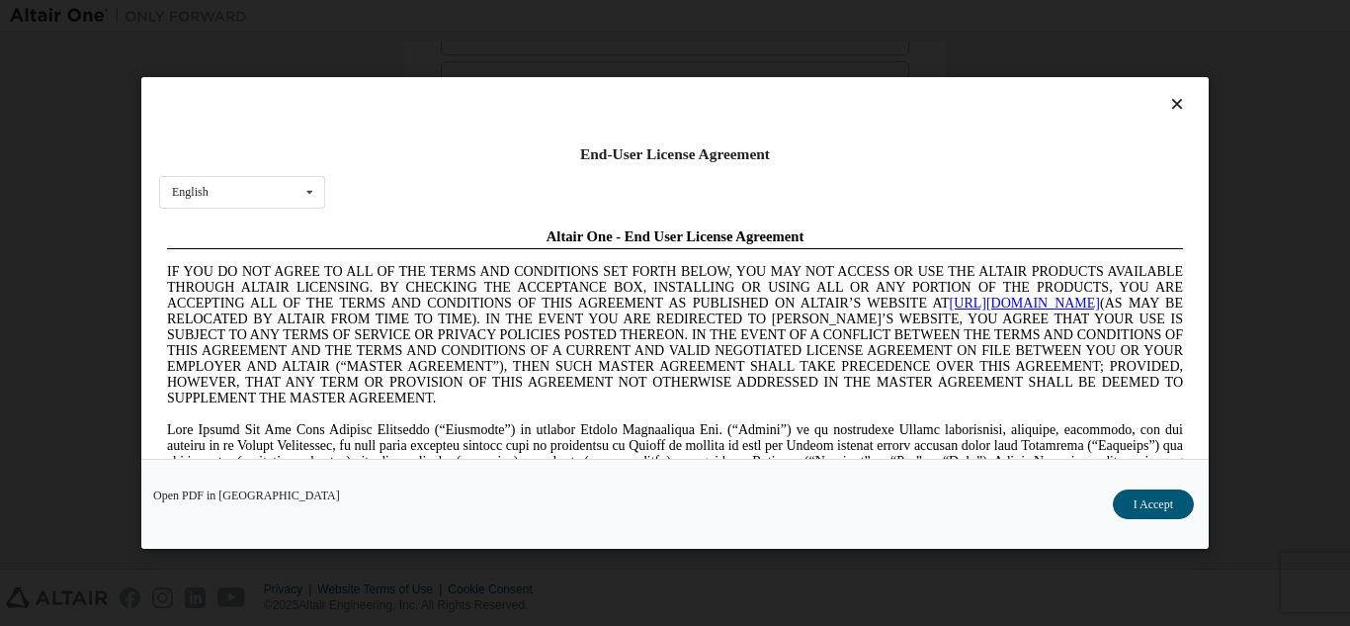
scroll to position [0, 0]
click at [1155, 488] on div "Open PDF in New Tab I Accept" at bounding box center [675, 504] width 1068 height 90
click at [1128, 513] on button "I Accept" at bounding box center [1153, 504] width 81 height 30
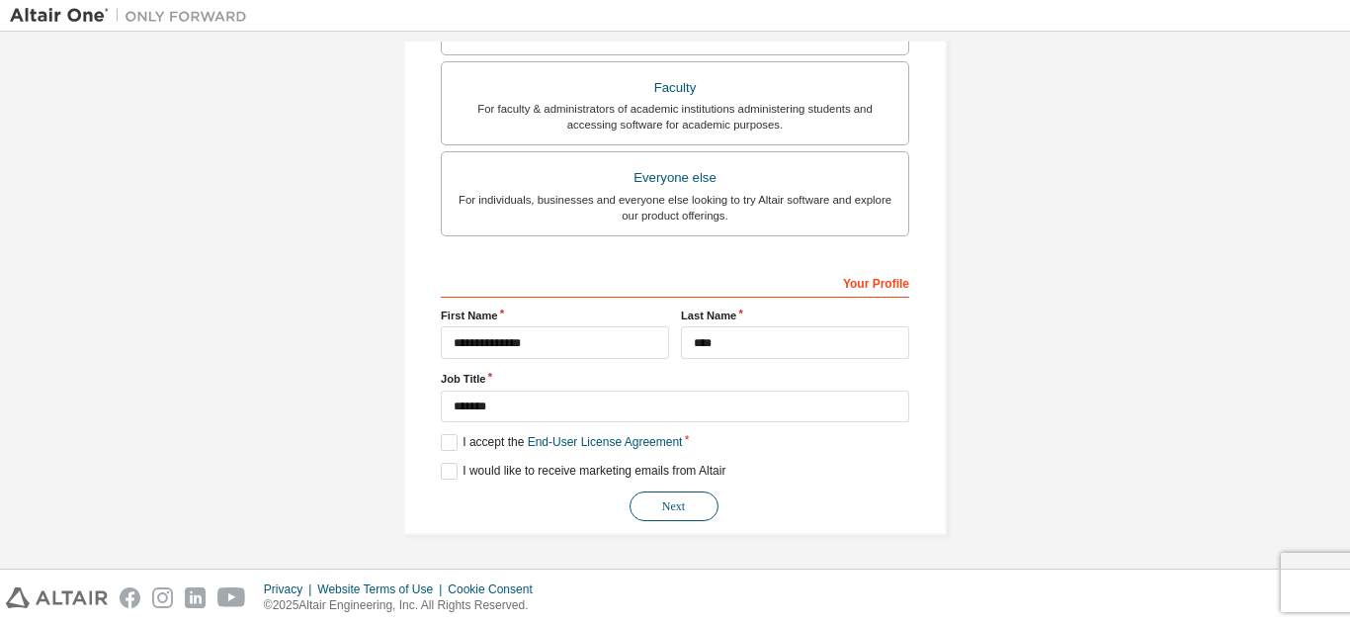
click at [682, 508] on button "Next" at bounding box center [674, 506] width 89 height 30
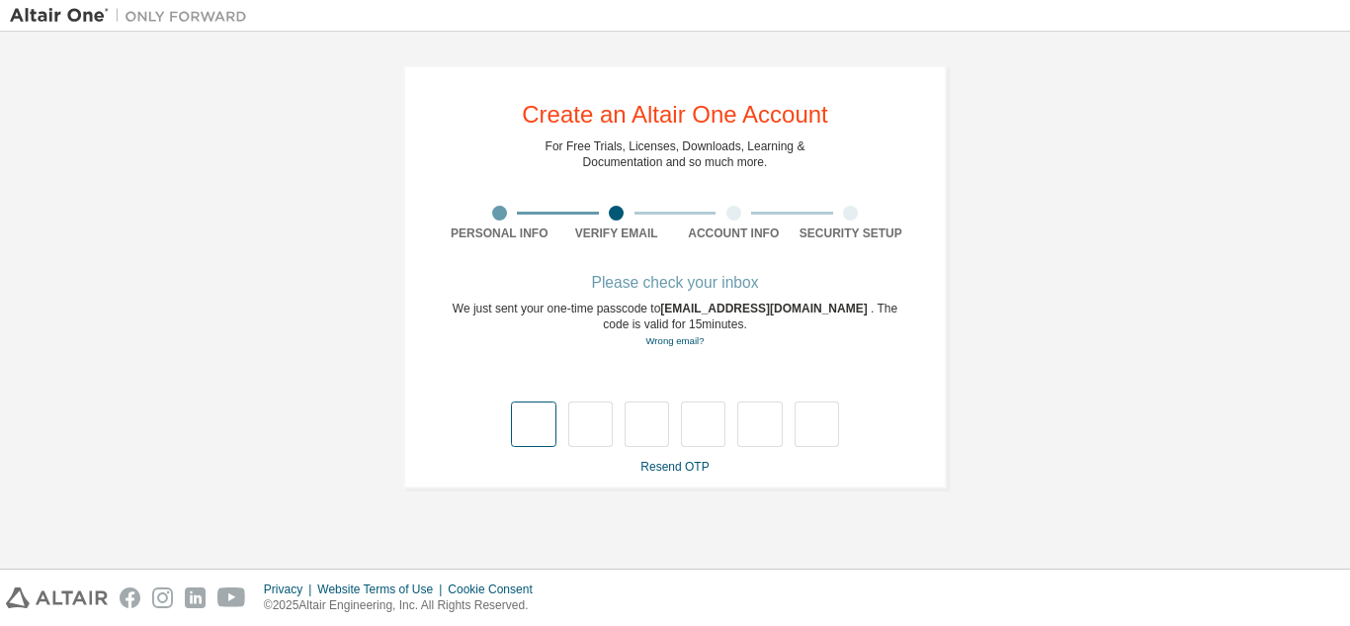
click at [547, 422] on input "text" at bounding box center [533, 423] width 44 height 45
type input "*"
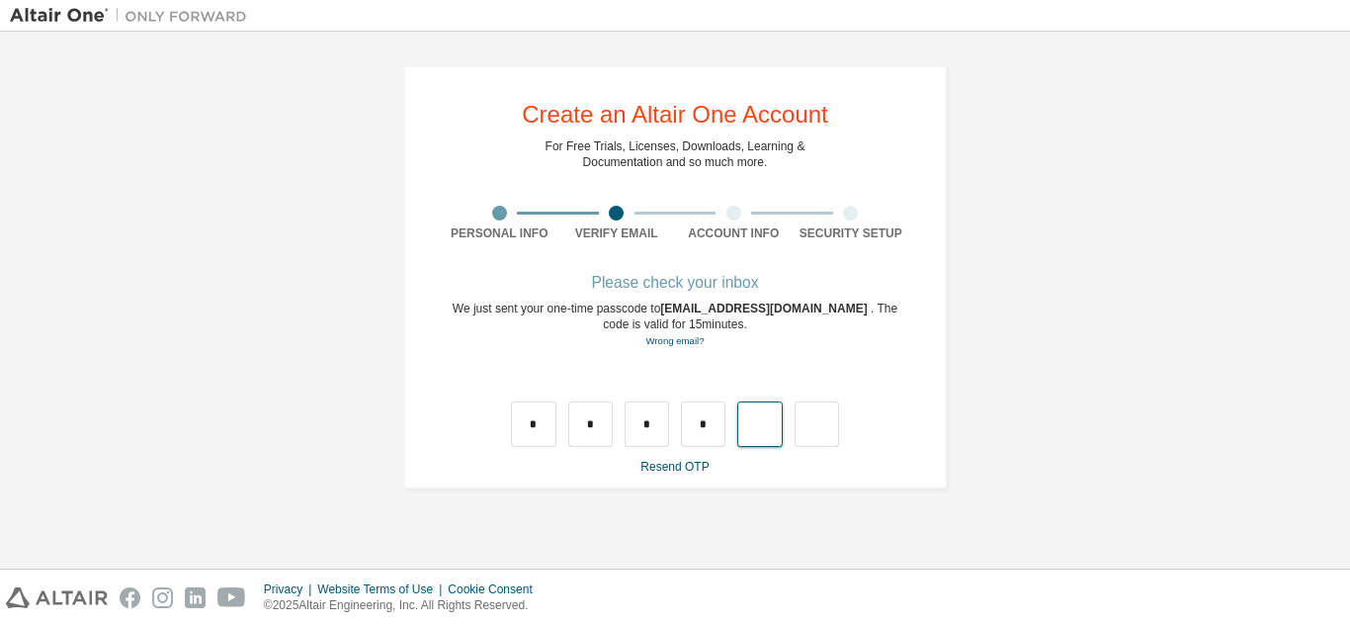
type input "*"
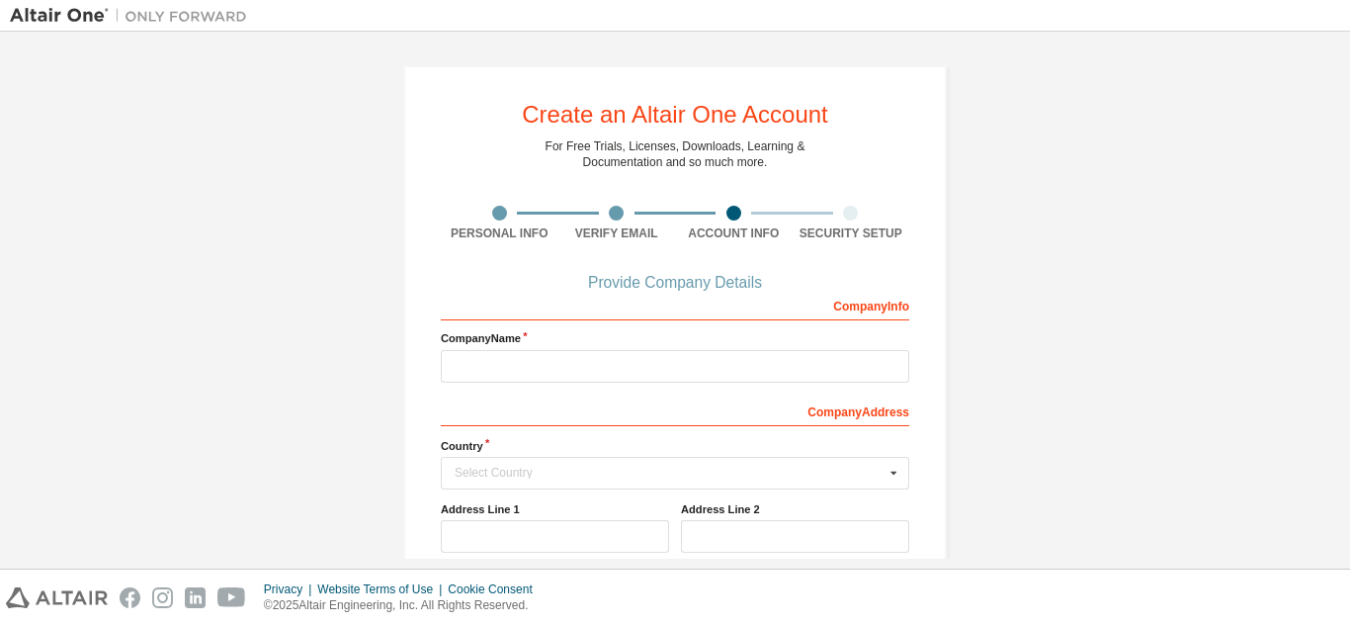
click at [845, 319] on div "Company Info" at bounding box center [675, 305] width 469 height 32
click at [858, 311] on div "Company Info" at bounding box center [675, 305] width 469 height 32
drag, startPoint x: 867, startPoint y: 297, endPoint x: 910, endPoint y: 306, distance: 43.6
click at [869, 298] on div "Company Info" at bounding box center [675, 305] width 469 height 32
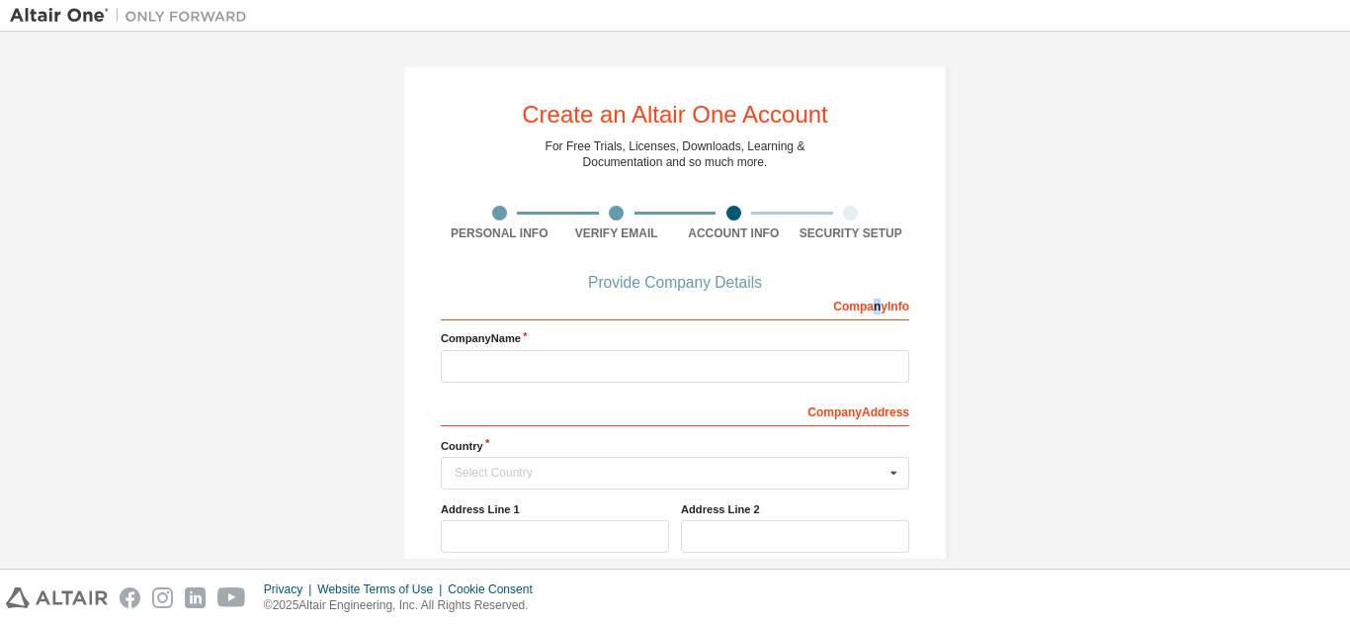
scroll to position [278, 0]
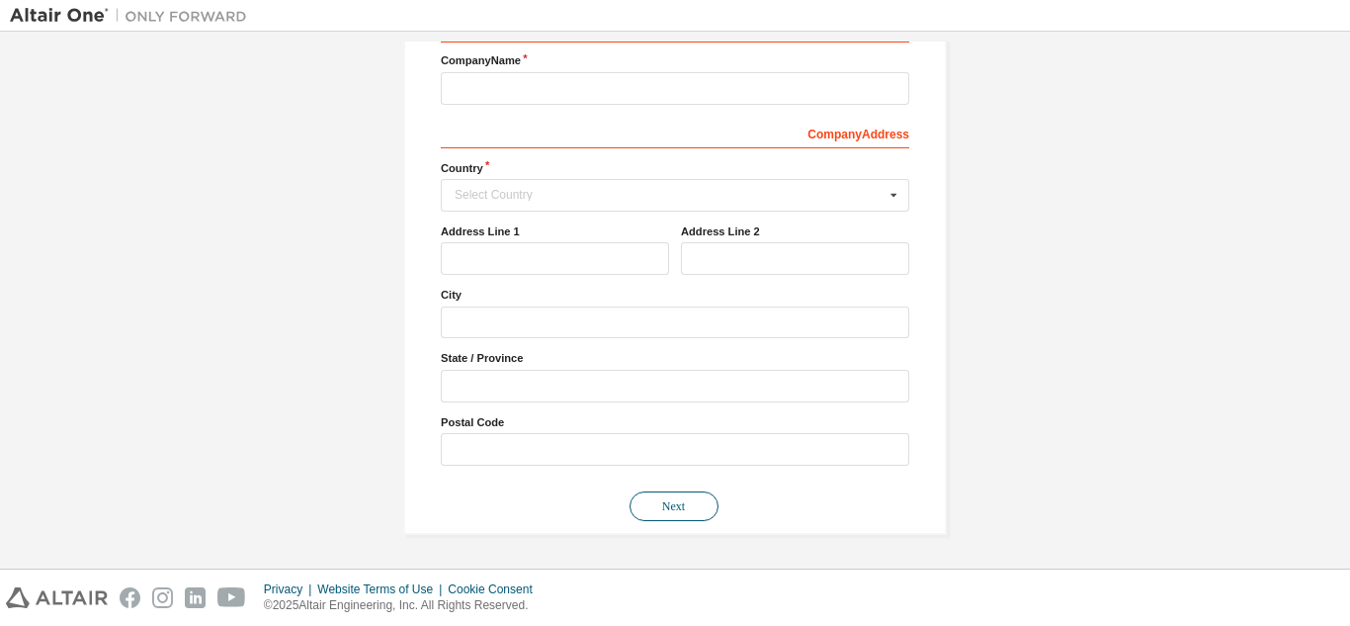
click at [684, 510] on button "Next" at bounding box center [674, 506] width 89 height 30
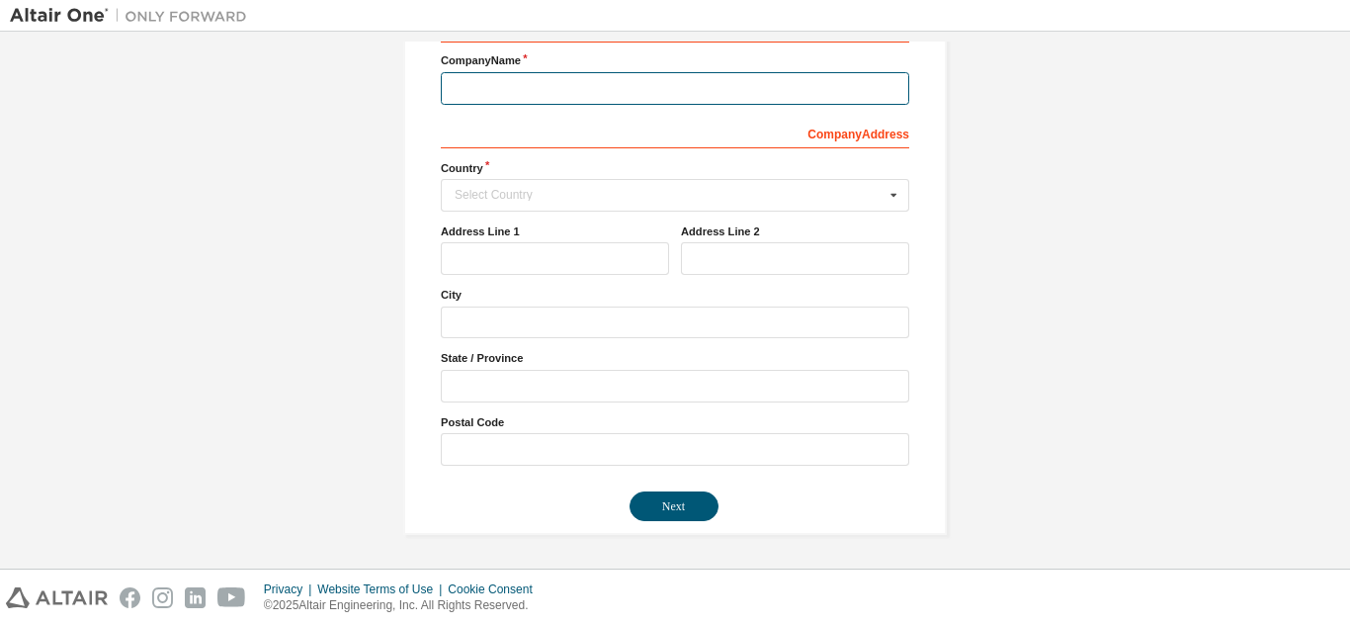
scroll to position [0, 0]
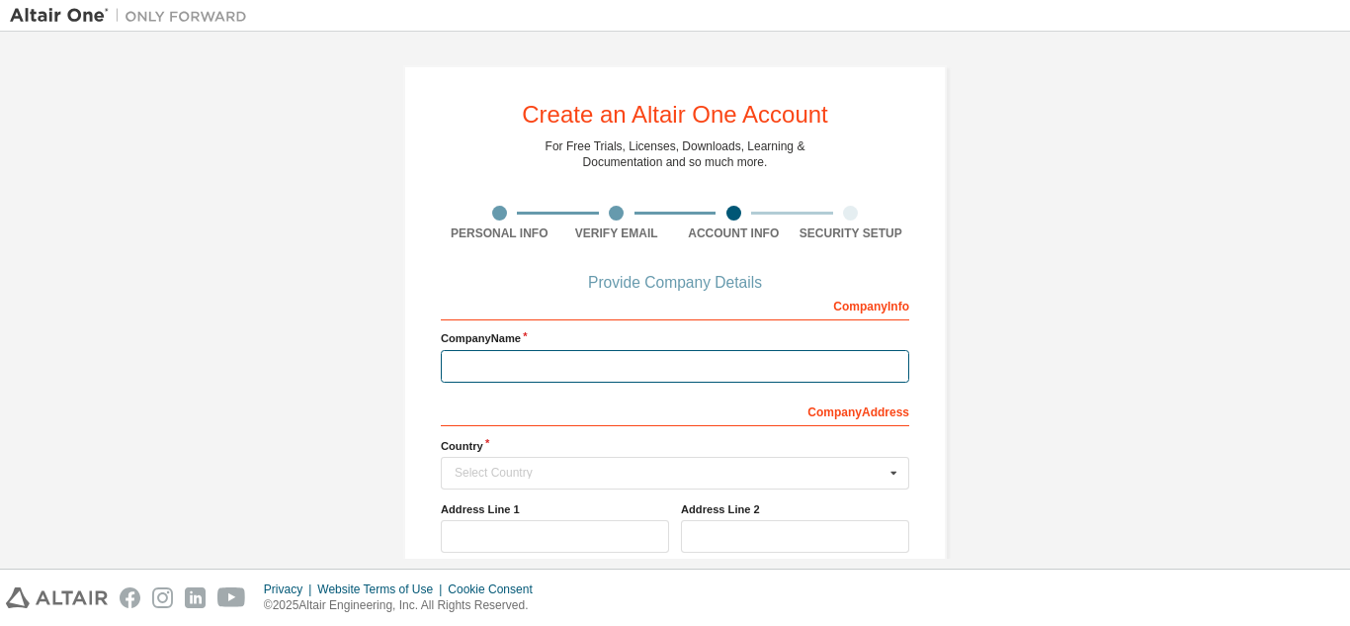
click at [477, 367] on input "text" at bounding box center [675, 366] width 469 height 33
type input "**********"
click at [858, 308] on div "Company Info" at bounding box center [675, 305] width 469 height 32
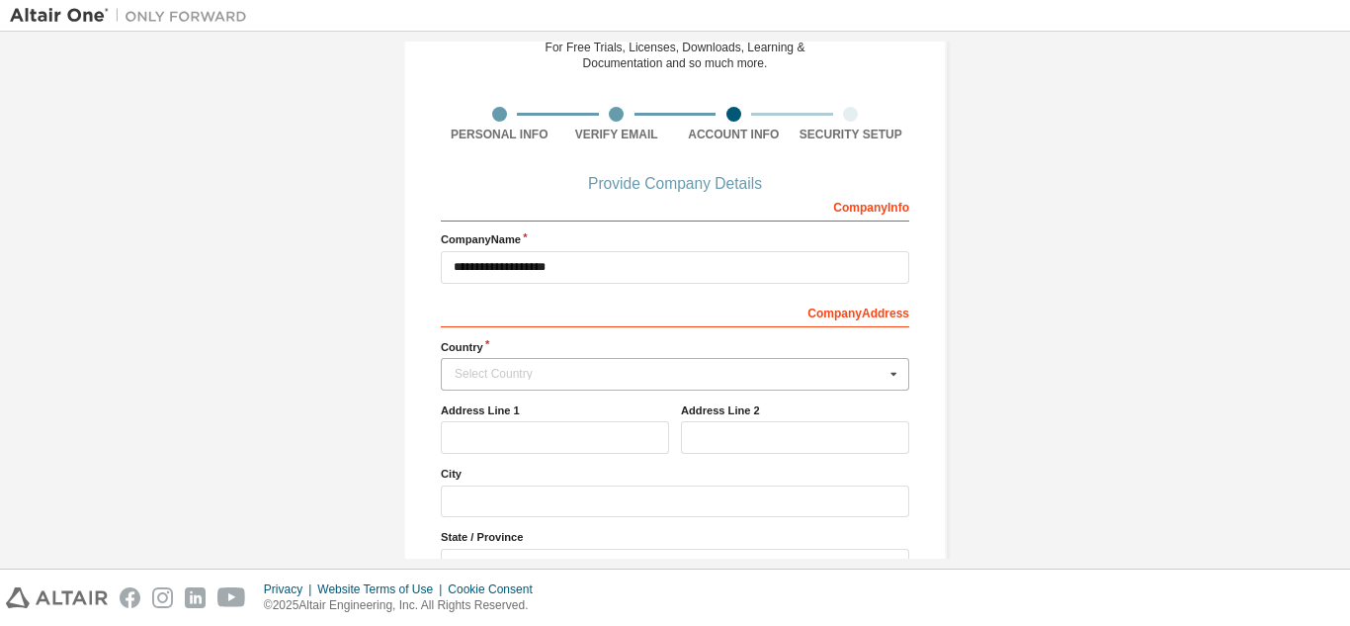
click at [674, 375] on div "Select Country" at bounding box center [670, 374] width 430 height 12
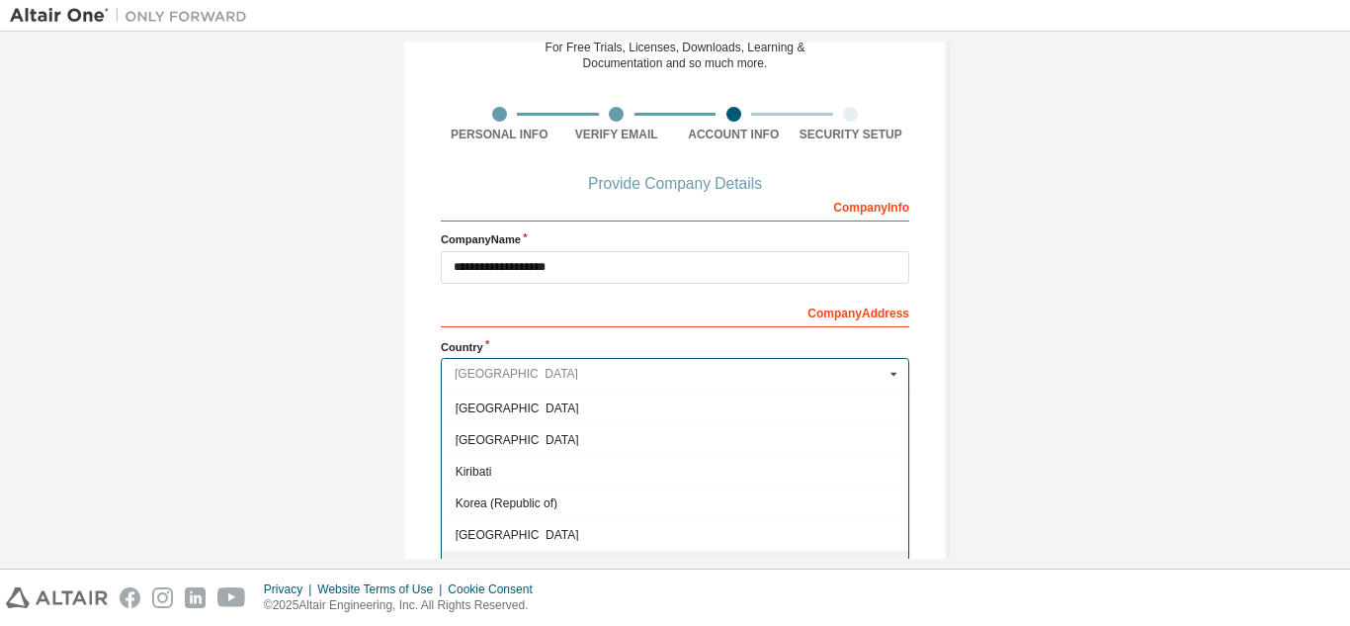
scroll to position [3065, 0]
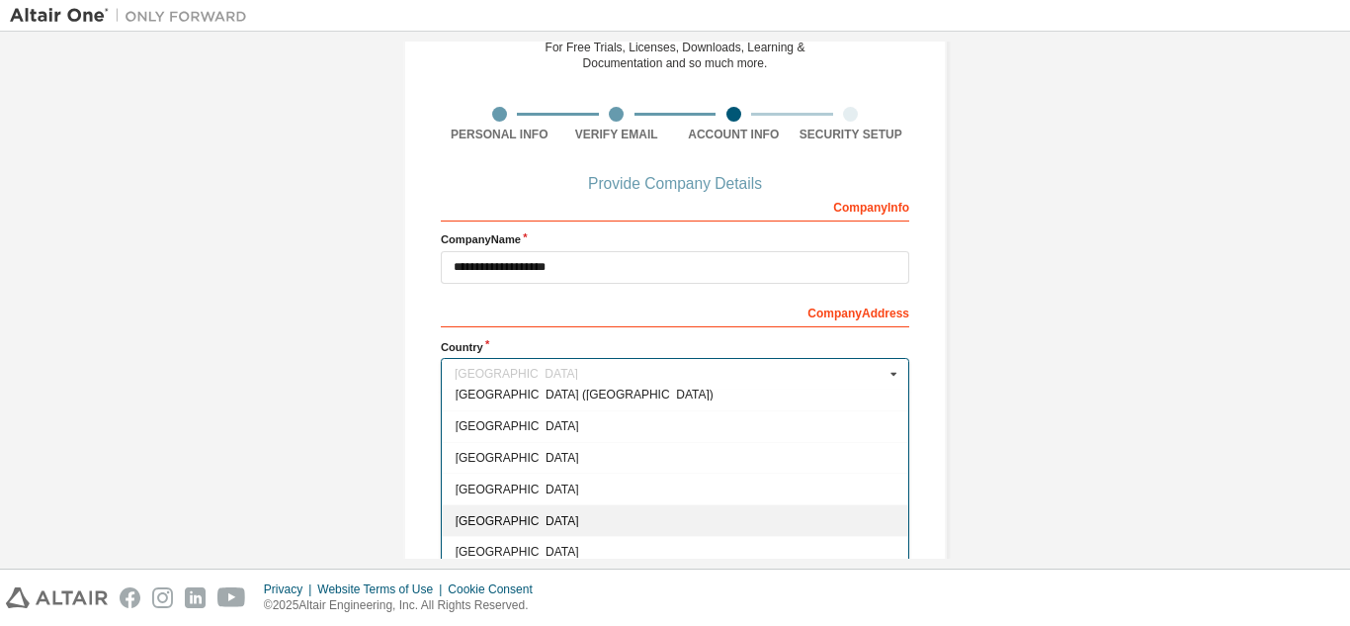
click at [635, 521] on span "[GEOGRAPHIC_DATA]" at bounding box center [676, 520] width 440 height 12
type input "***"
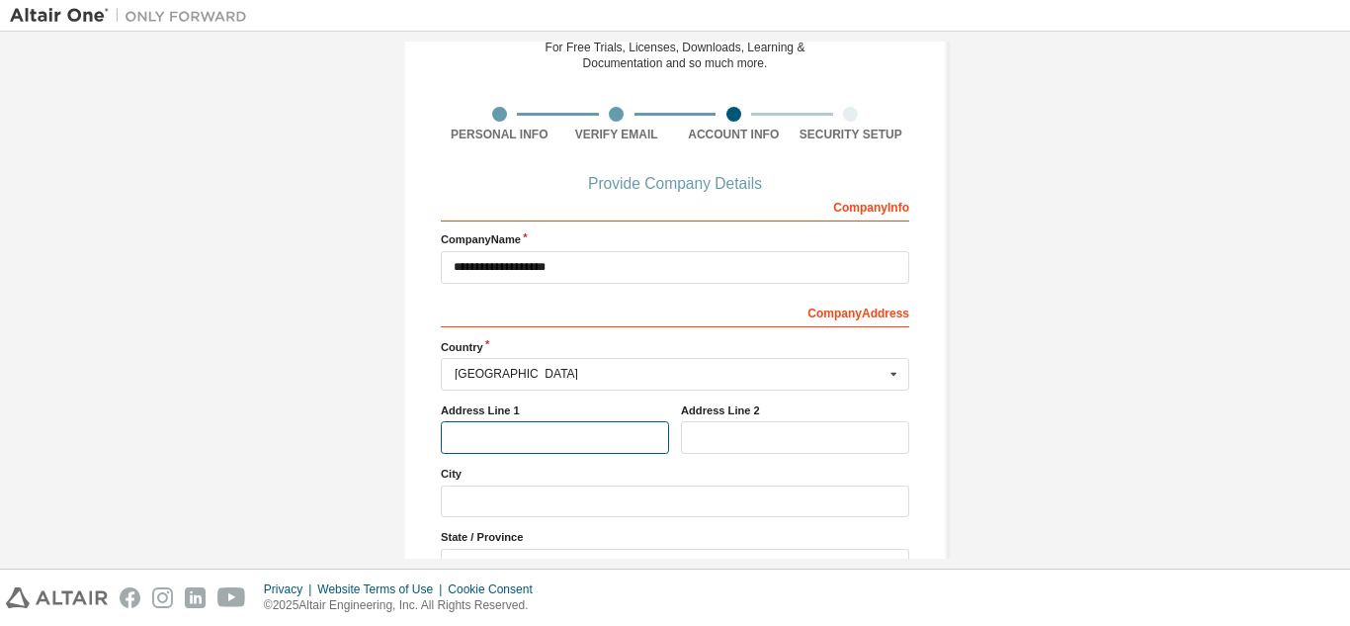
click at [638, 443] on input "text" at bounding box center [555, 437] width 228 height 33
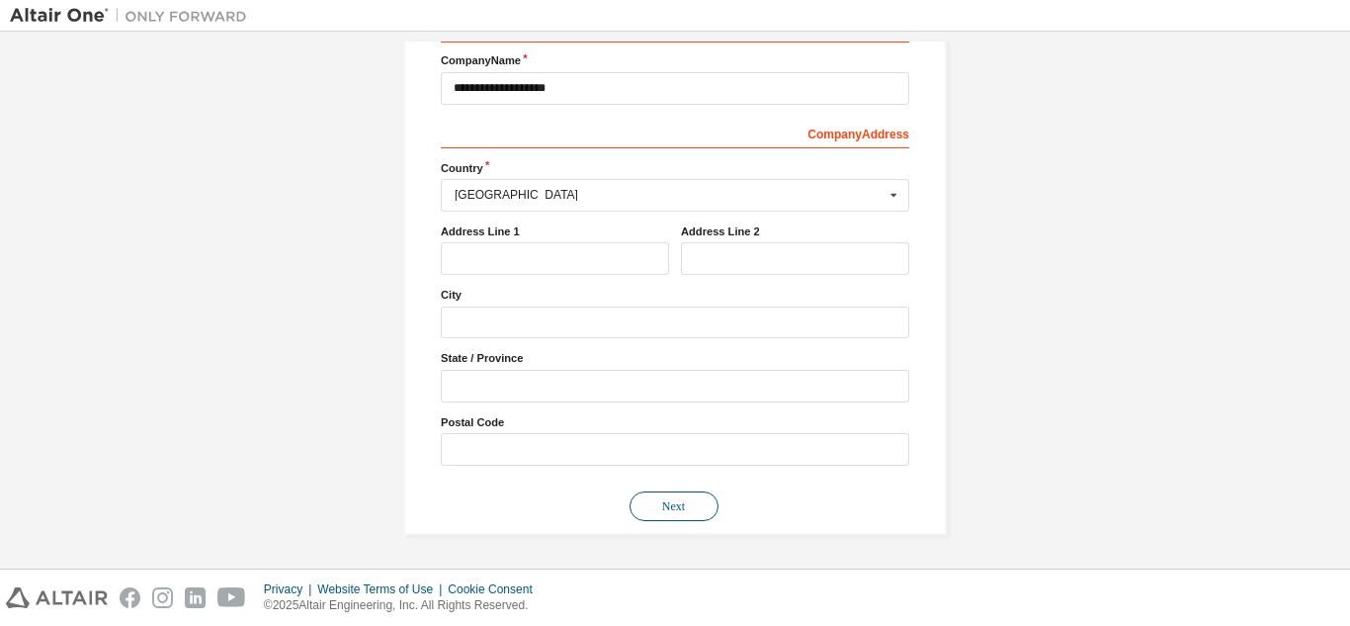
click at [686, 503] on button "Next" at bounding box center [674, 506] width 89 height 30
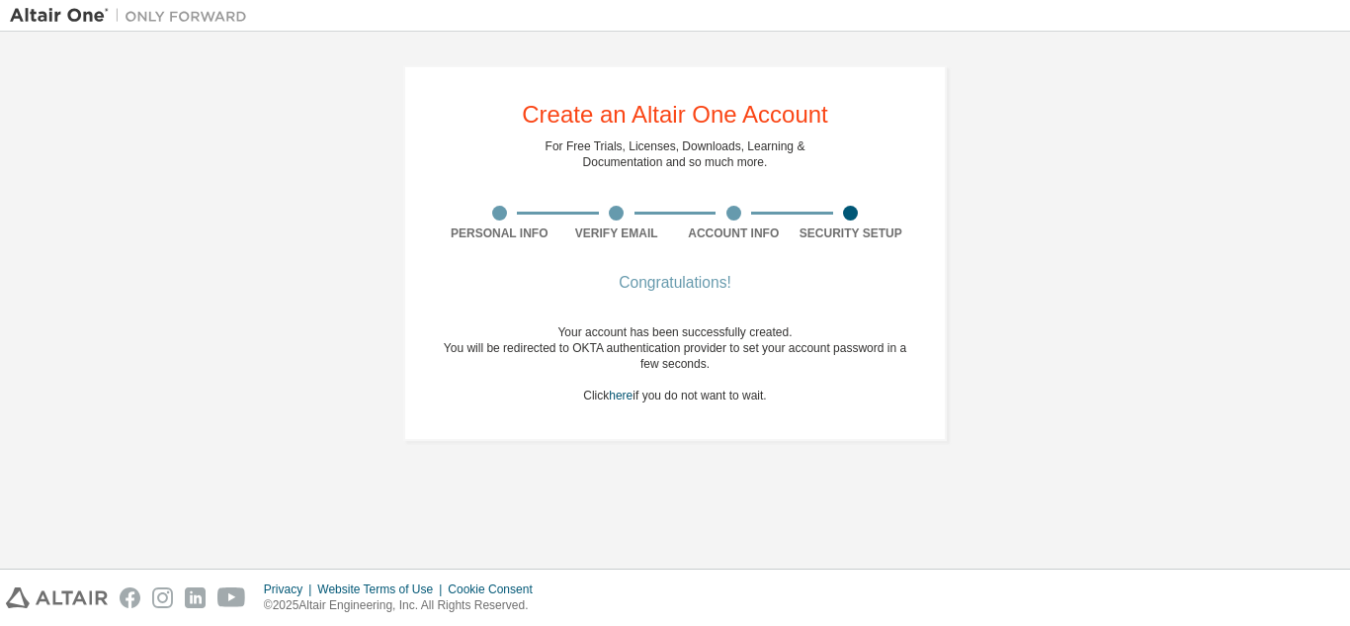
click at [686, 399] on div "Your account has been successfully created. You will be redirected to OKTA auth…" at bounding box center [675, 363] width 469 height 79
drag, startPoint x: 751, startPoint y: 375, endPoint x: 707, endPoint y: 318, distance: 71.8
click at [744, 364] on div "Your account has been successfully created. You will be redirected to OKTA auth…" at bounding box center [675, 363] width 469 height 79
click at [712, 284] on div "Congratulations!" at bounding box center [675, 283] width 469 height 12
